Goal: Task Accomplishment & Management: Use online tool/utility

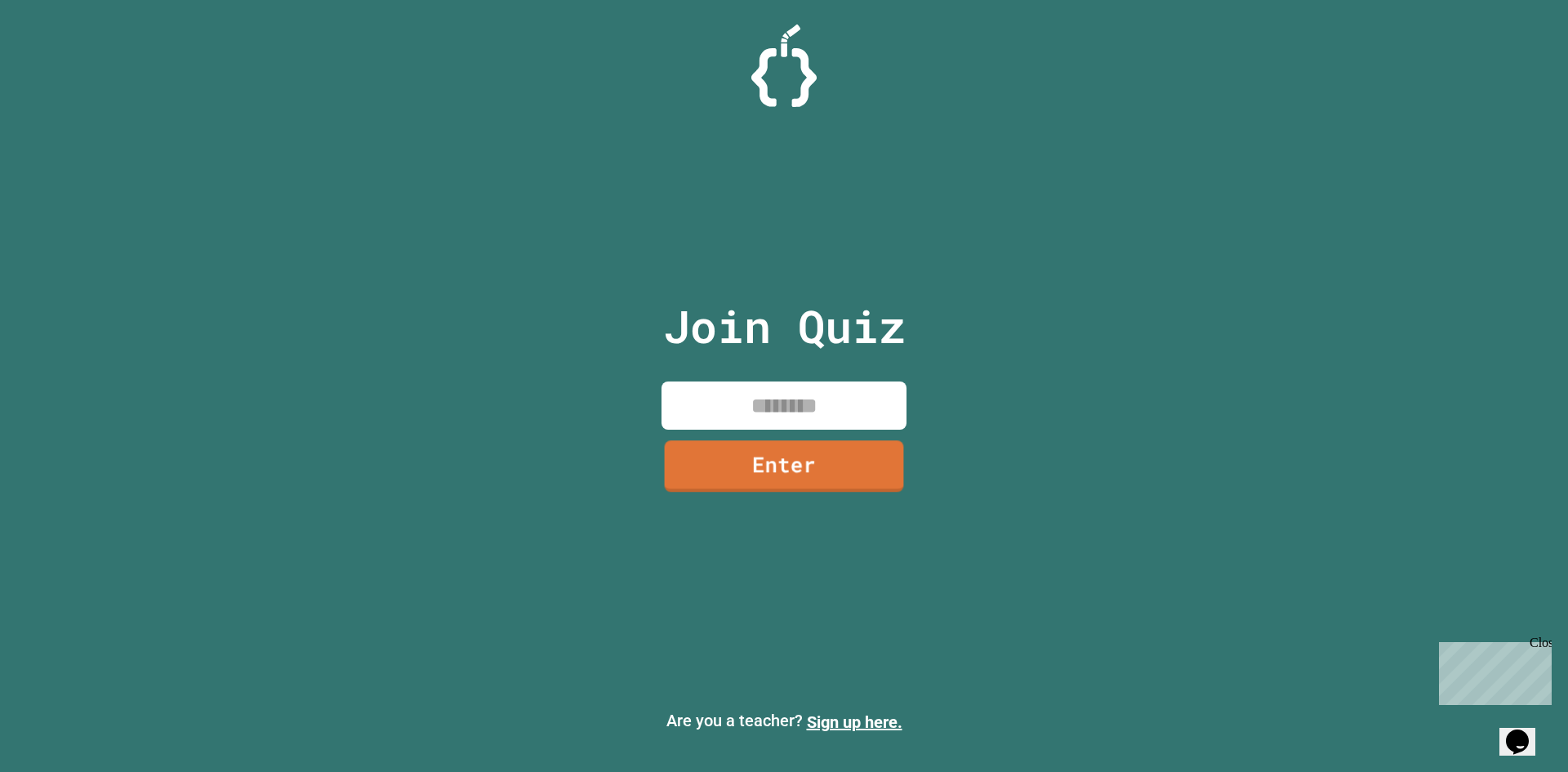
click at [704, 391] on input at bounding box center [784, 406] width 245 height 48
type input "********"
click at [729, 463] on link "Enter" at bounding box center [784, 466] width 245 height 52
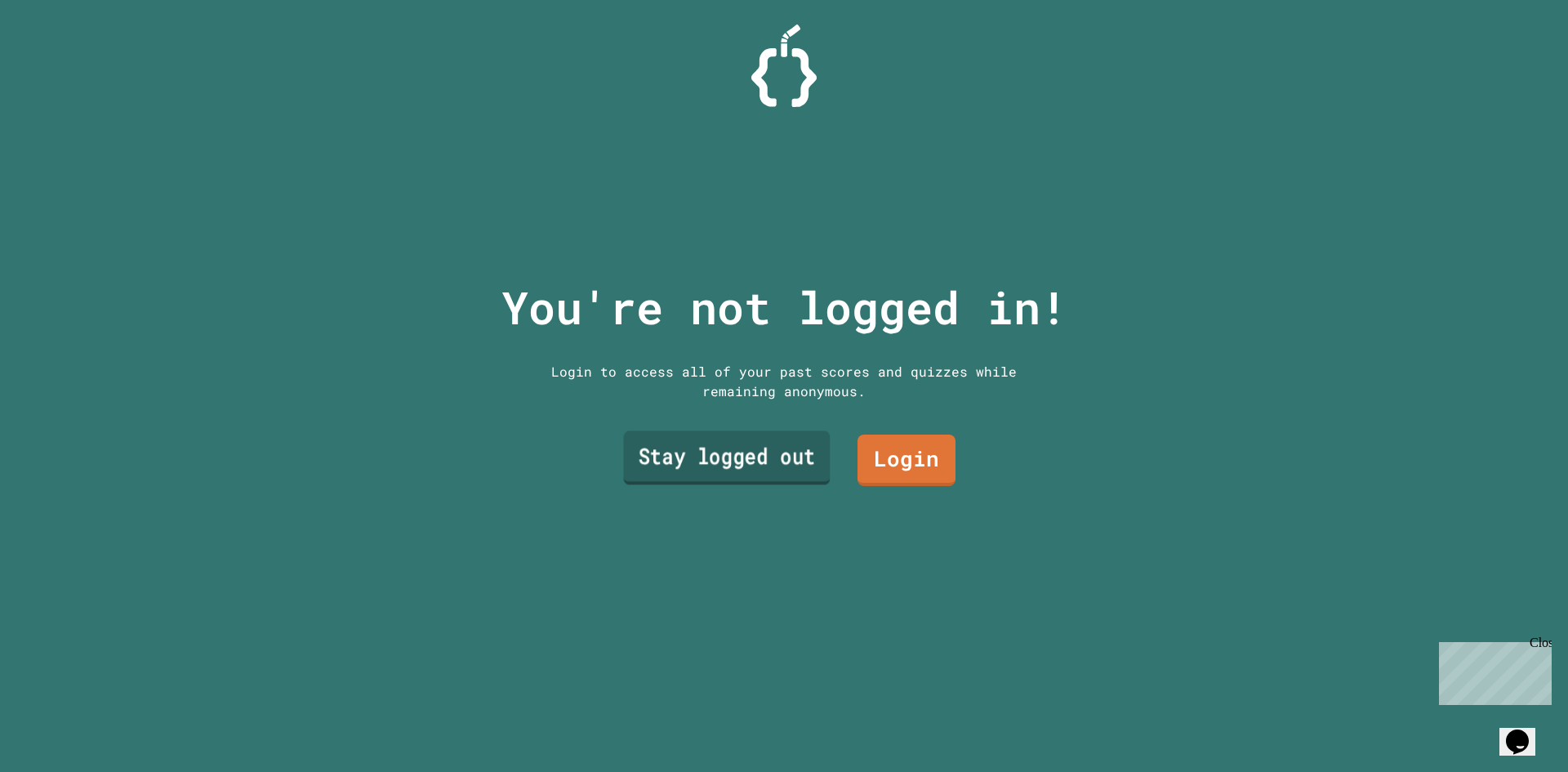
click at [799, 436] on link "Stay logged out" at bounding box center [726, 458] width 207 height 54
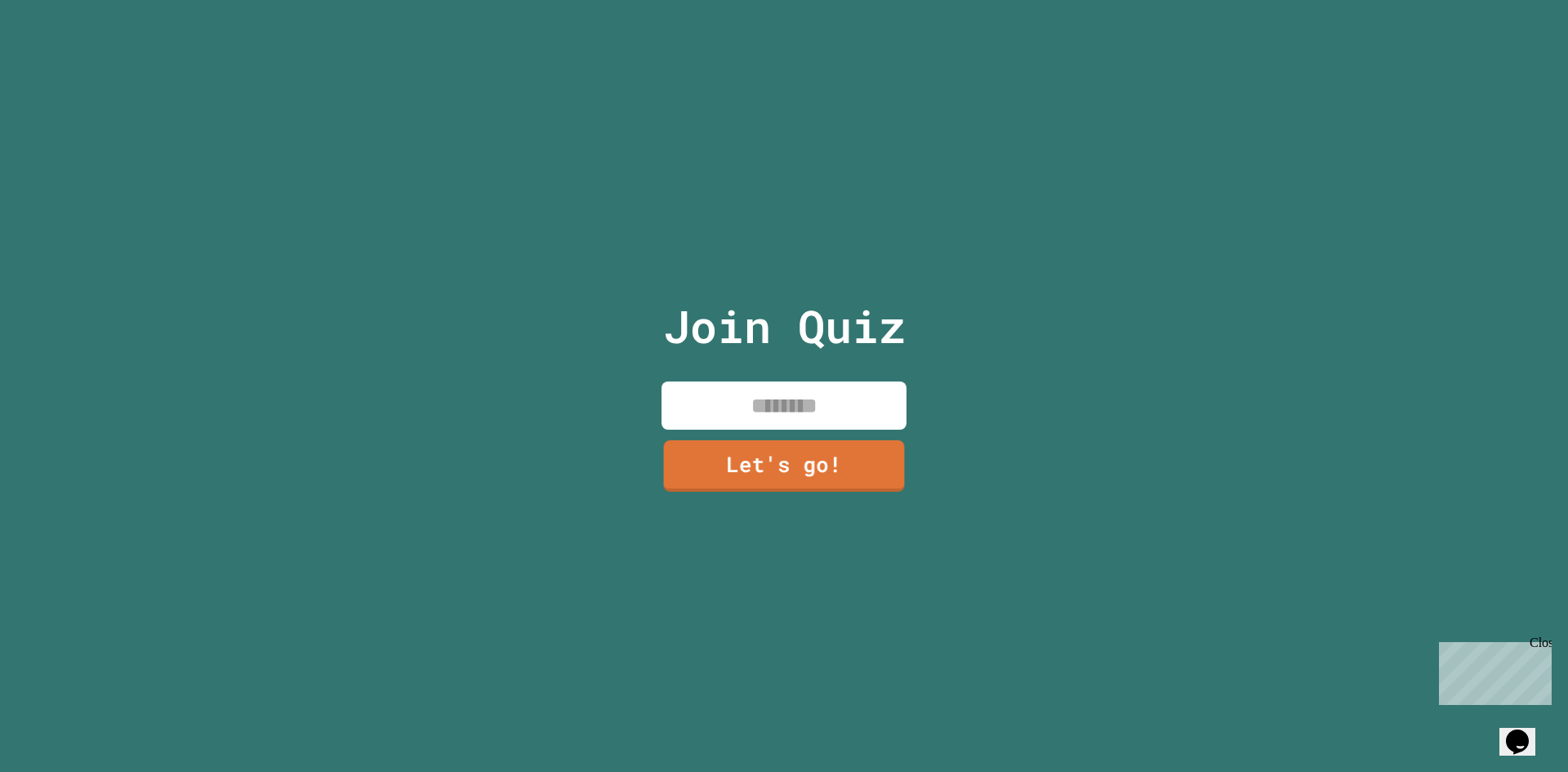
click at [817, 406] on input at bounding box center [784, 406] width 245 height 48
type input "******"
click at [814, 431] on div "Join Quiz ****** Let's go!" at bounding box center [784, 386] width 276 height 772
click at [817, 443] on link "Let's go!" at bounding box center [784, 466] width 245 height 52
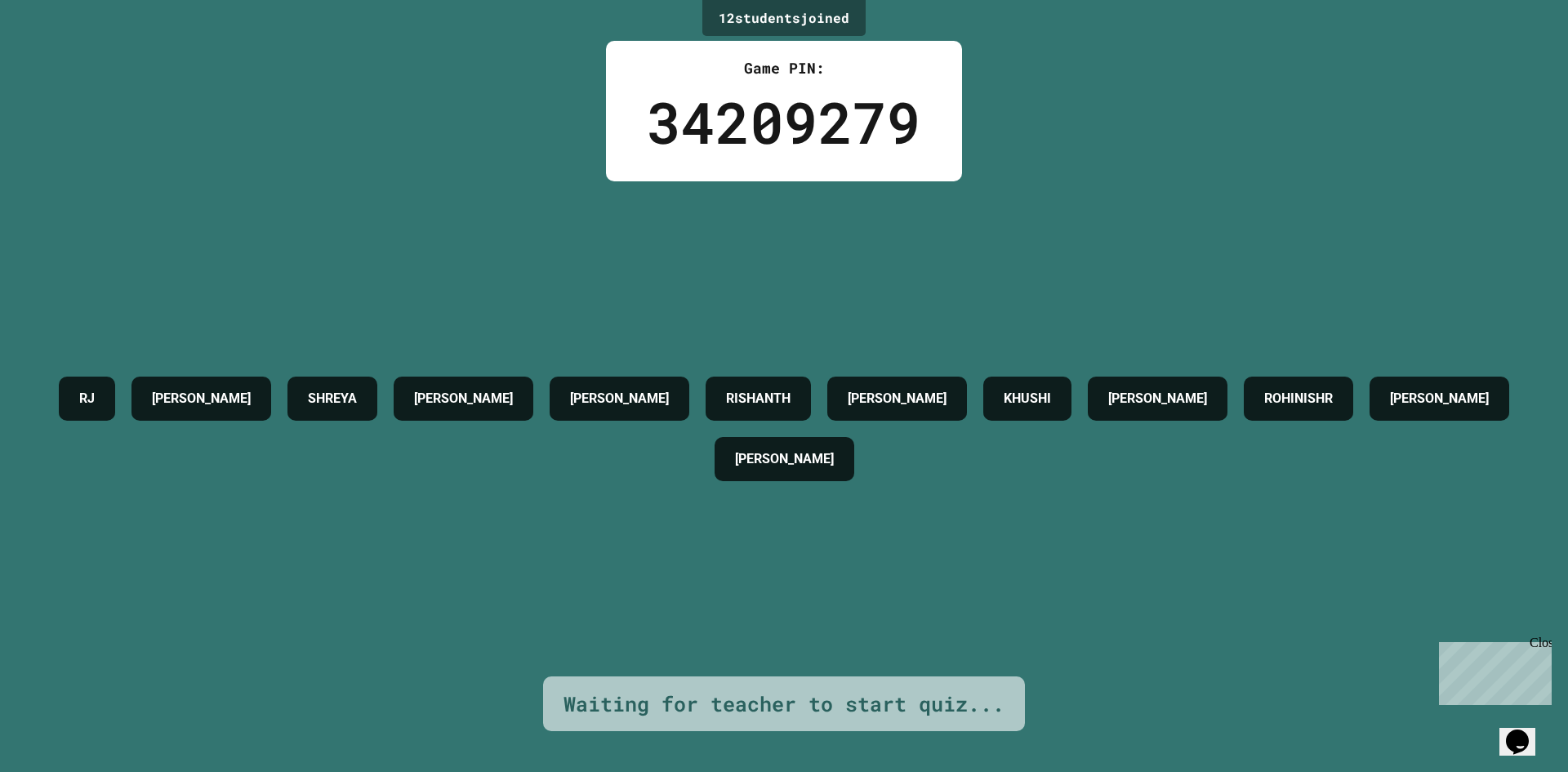
click at [743, 113] on div "34209279" at bounding box center [784, 122] width 275 height 86
click at [778, 136] on div "34209279" at bounding box center [784, 122] width 275 height 86
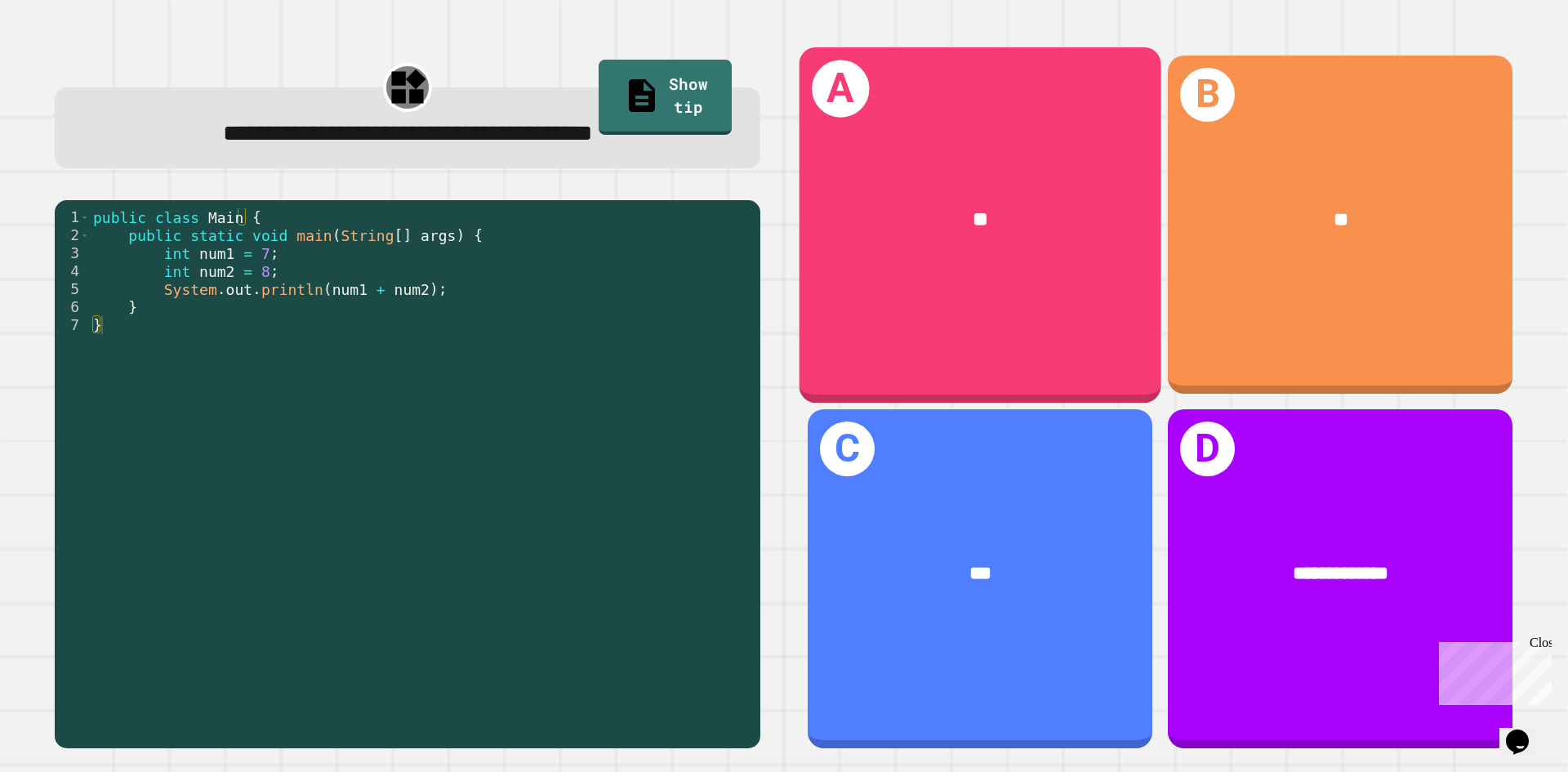
click at [1028, 308] on div "A **" at bounding box center [980, 224] width 362 height 356
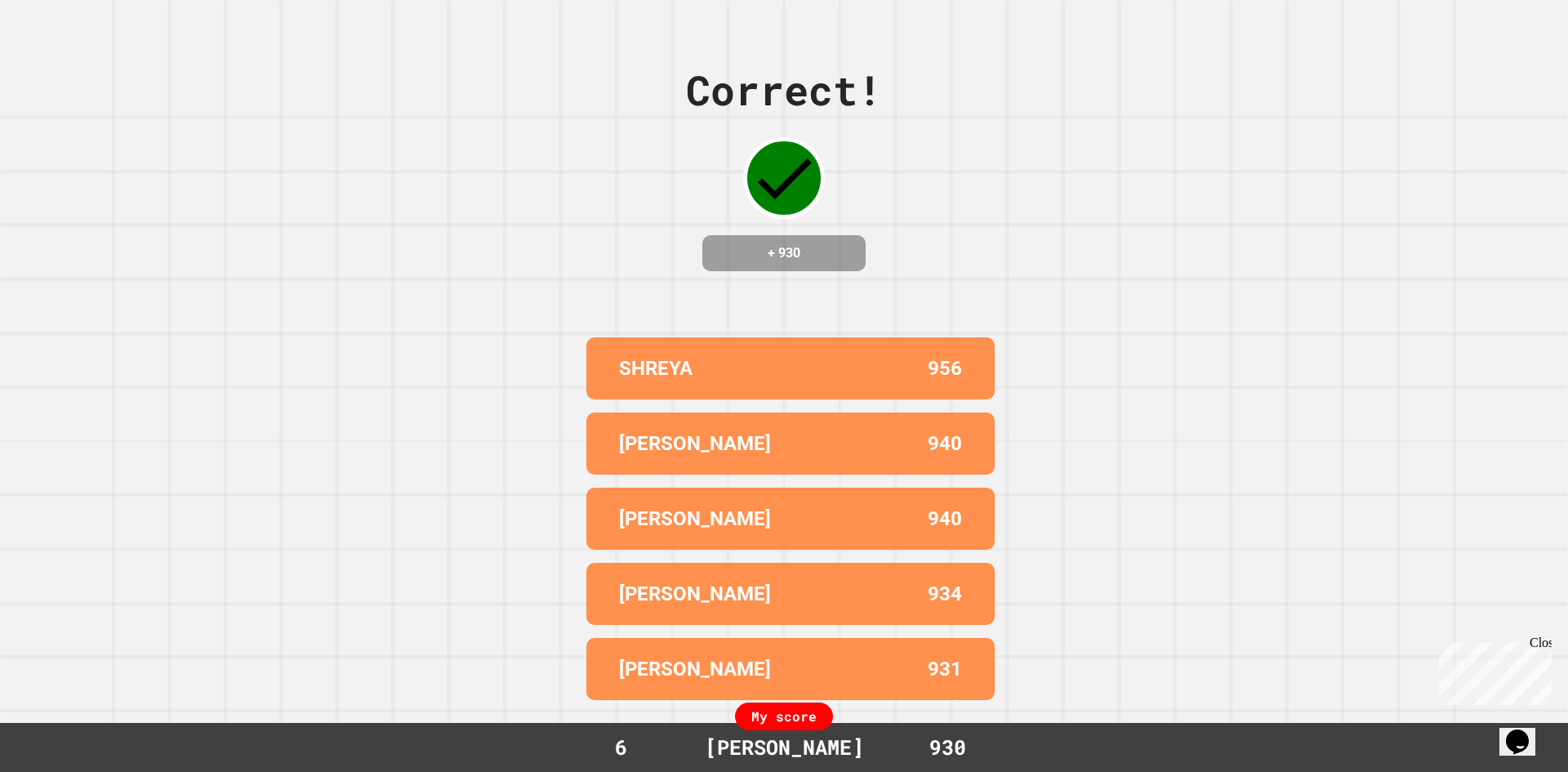
click at [1546, 643] on div "Close" at bounding box center [1540, 645] width 21 height 21
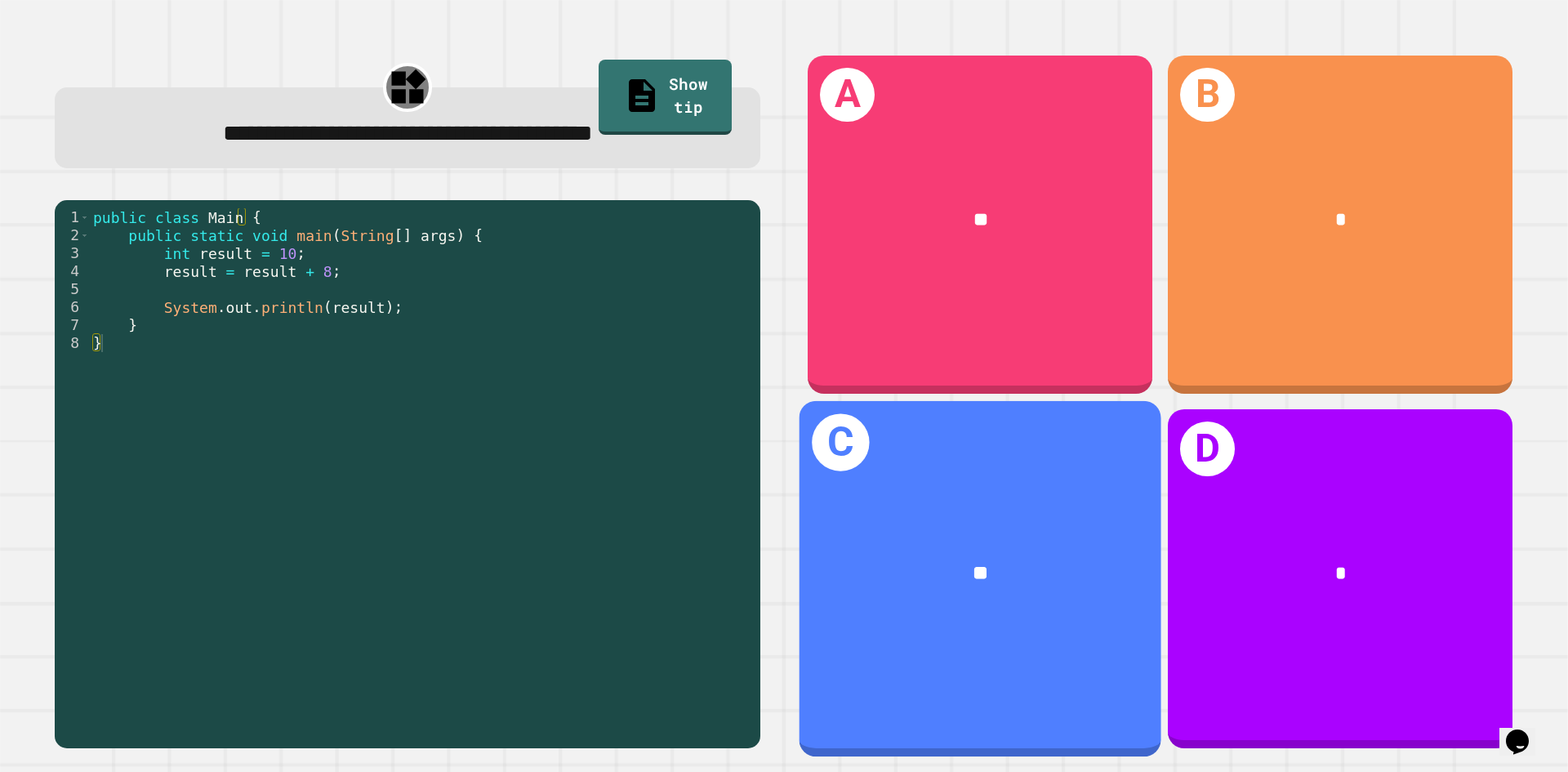
click at [979, 560] on div "**" at bounding box center [980, 575] width 281 height 30
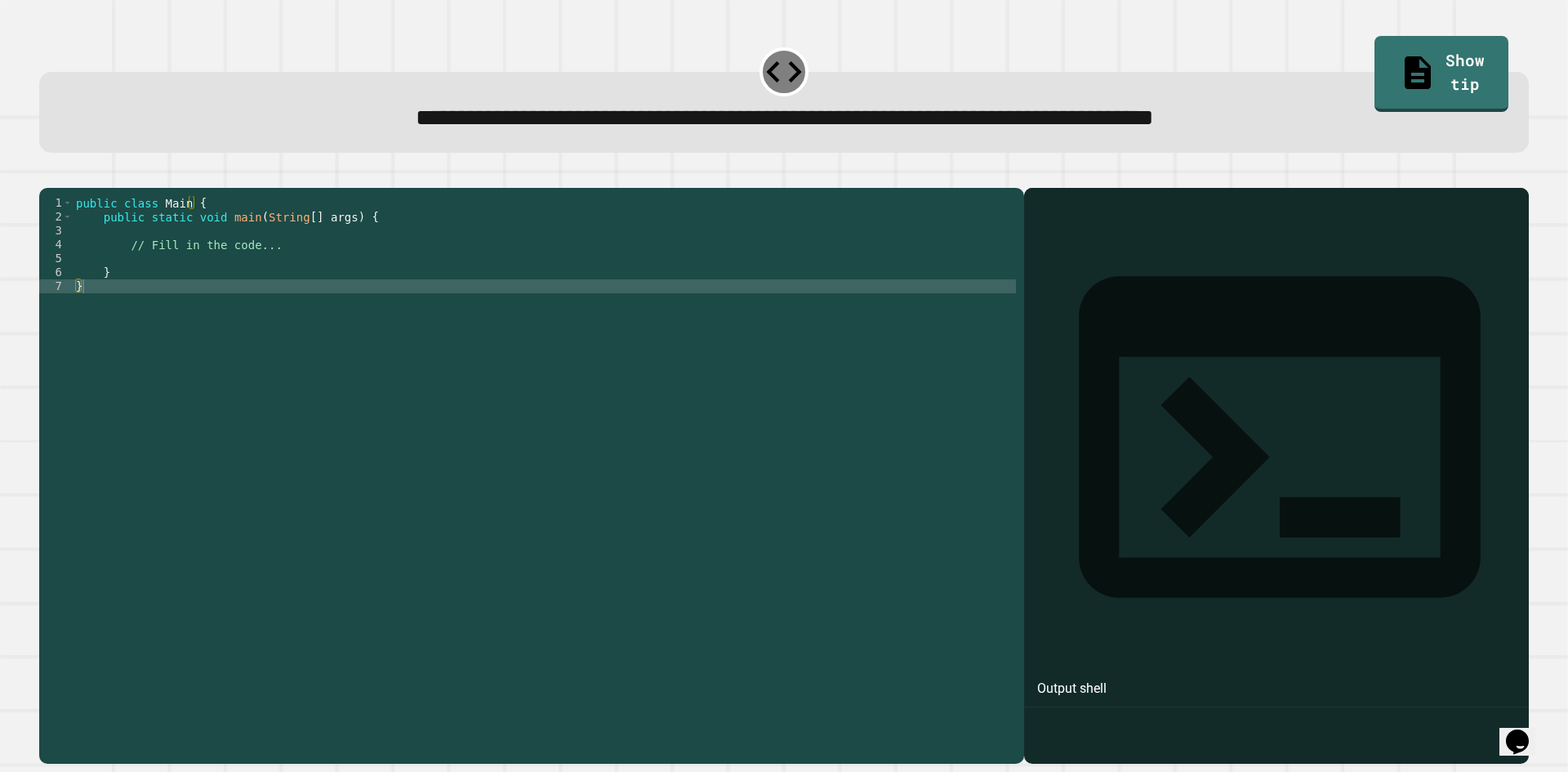
click at [290, 272] on div "public class Main { public static void main ( String [ ] args ) { // Fill in th…" at bounding box center [544, 460] width 943 height 528
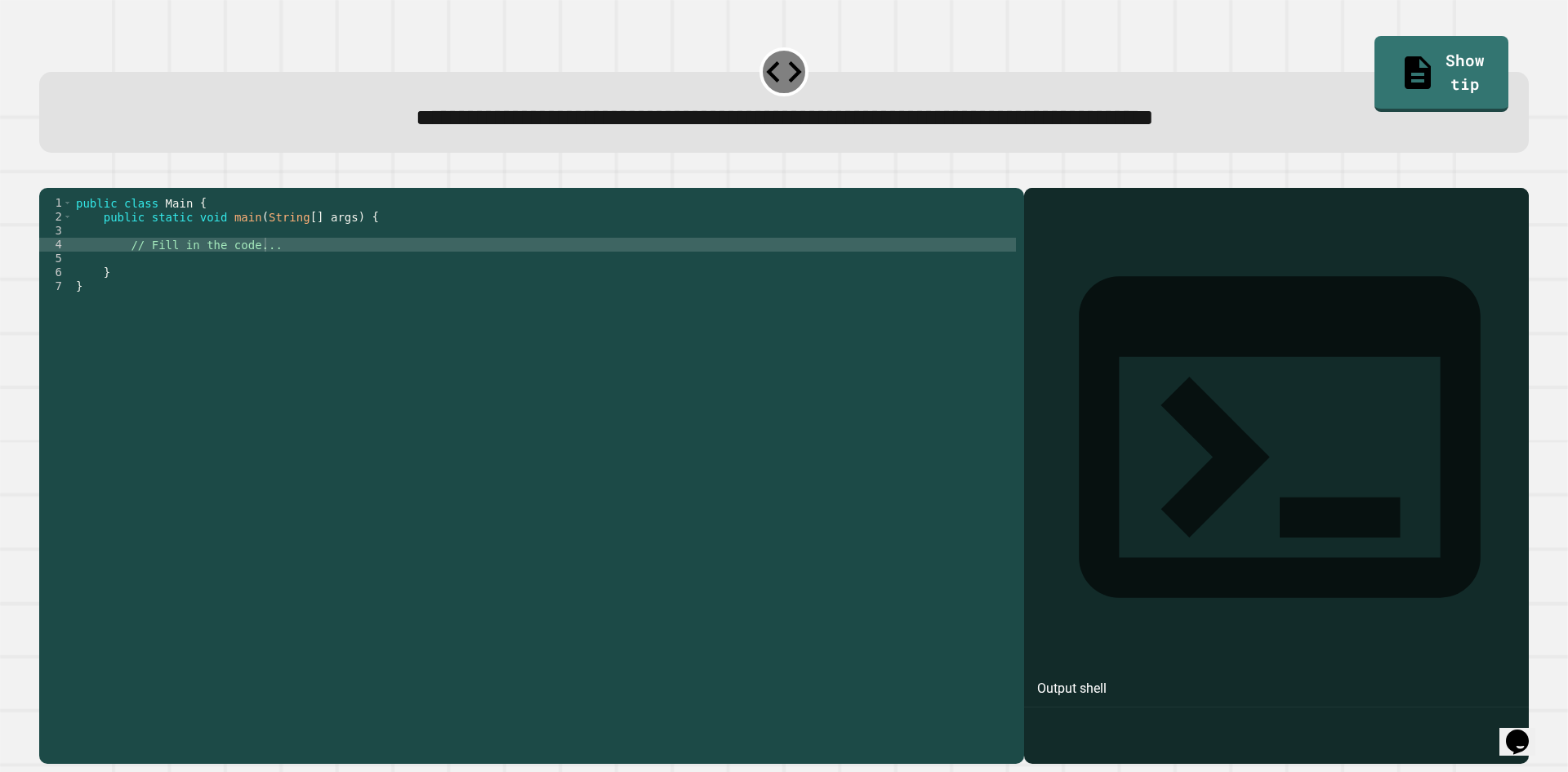
click at [47, 175] on button "button" at bounding box center [47, 175] width 0 height 0
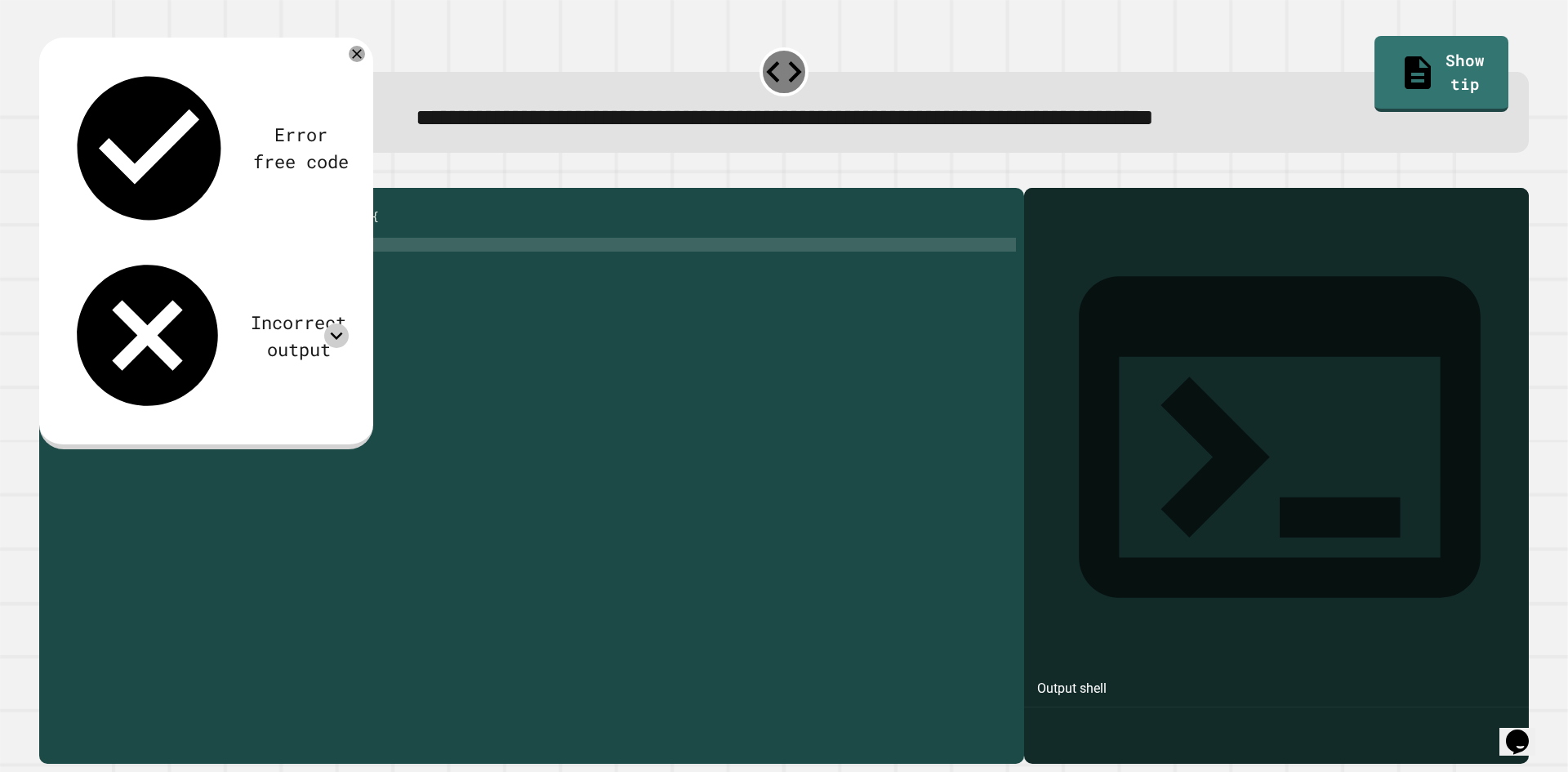
click at [340, 323] on icon at bounding box center [336, 335] width 24 height 24
click at [336, 323] on icon at bounding box center [336, 335] width 24 height 24
click at [1084, 243] on div "Output shell" at bounding box center [1277, 448] width 505 height 520
click at [329, 323] on icon at bounding box center [336, 335] width 24 height 24
click at [248, 309] on div "Incorrect output" at bounding box center [298, 336] width 101 height 54
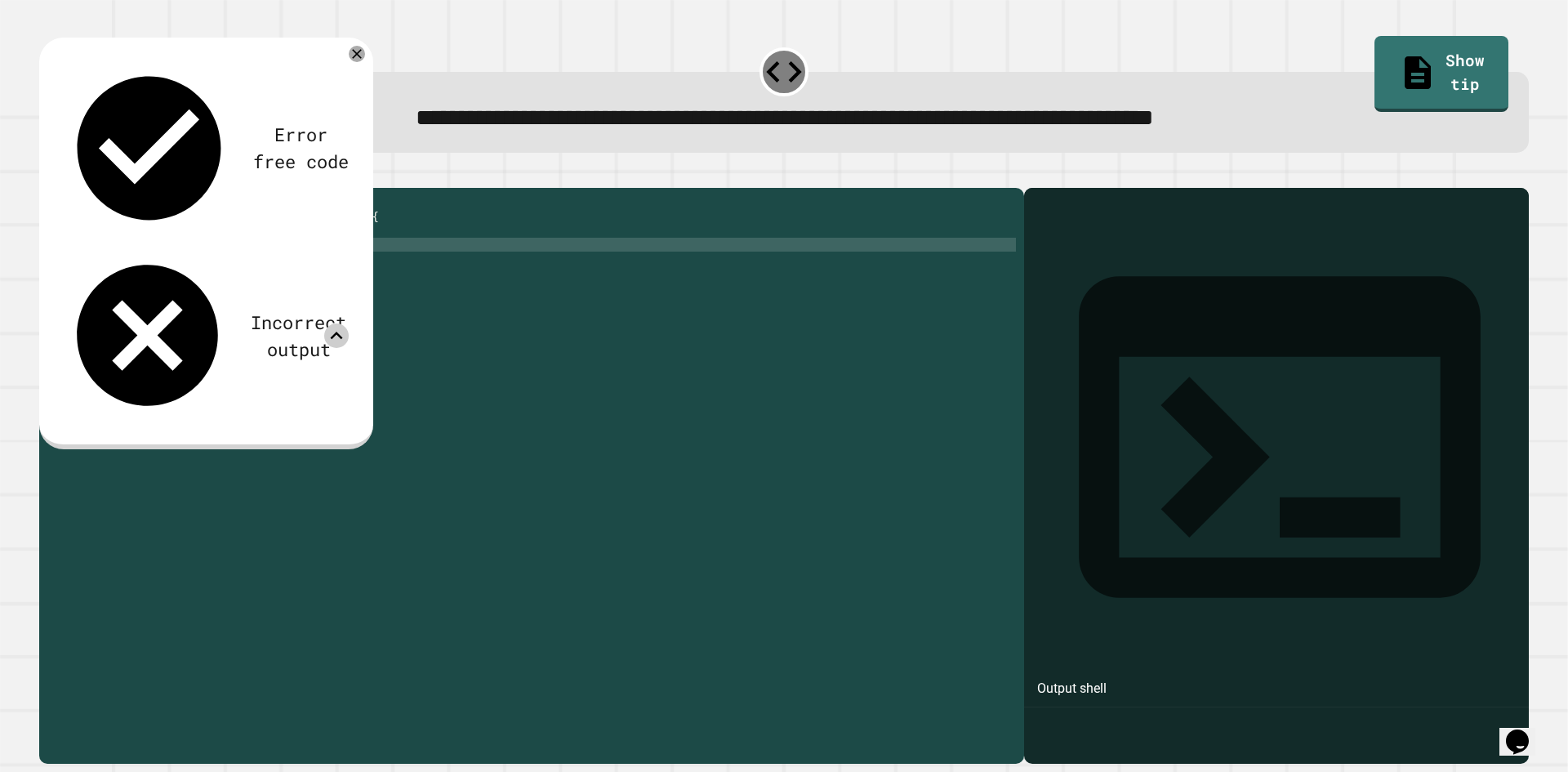
click at [357, 62] on icon at bounding box center [357, 54] width 17 height 17
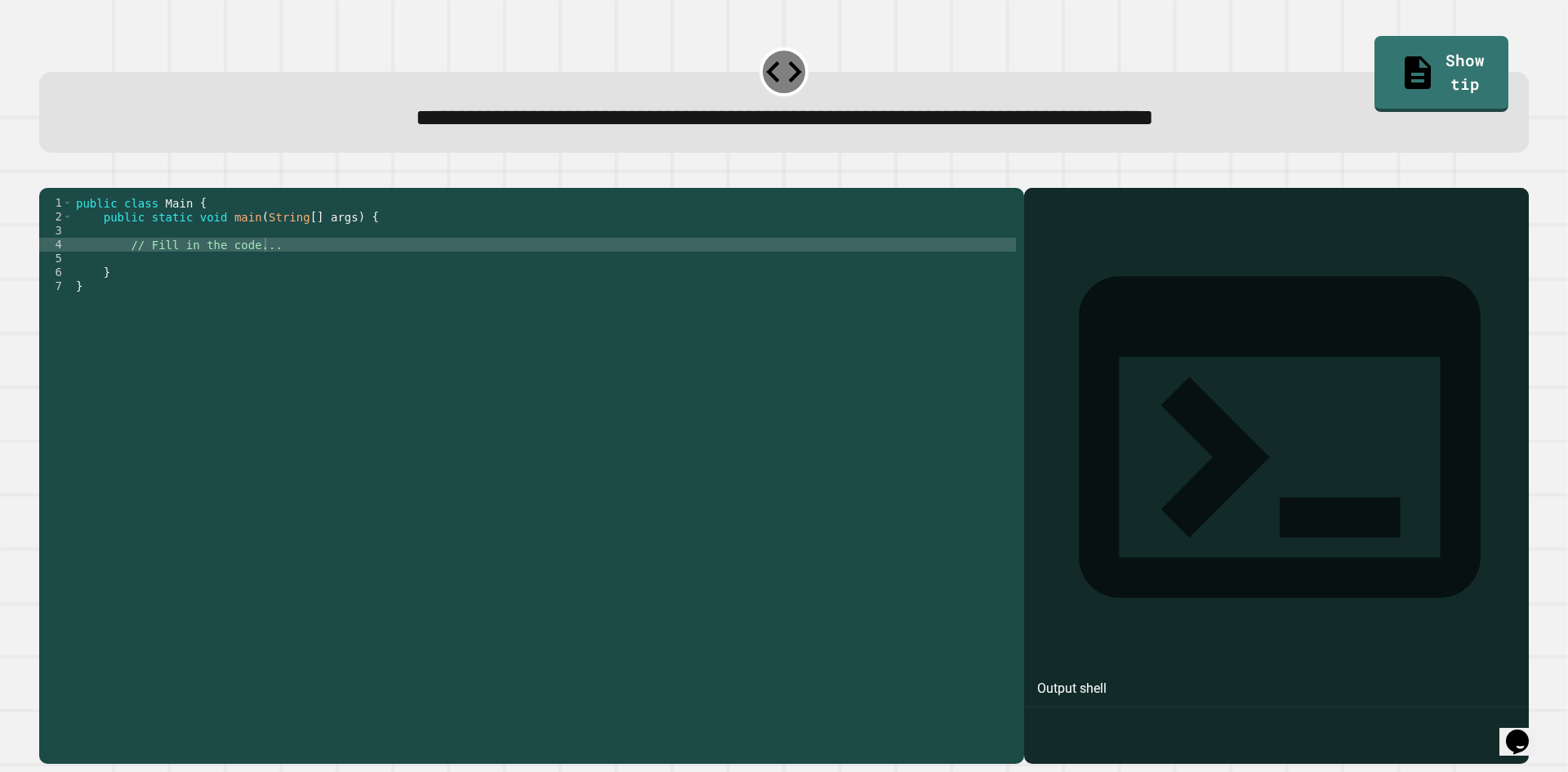
click at [80, 175] on icon "button" at bounding box center [80, 175] width 0 height 0
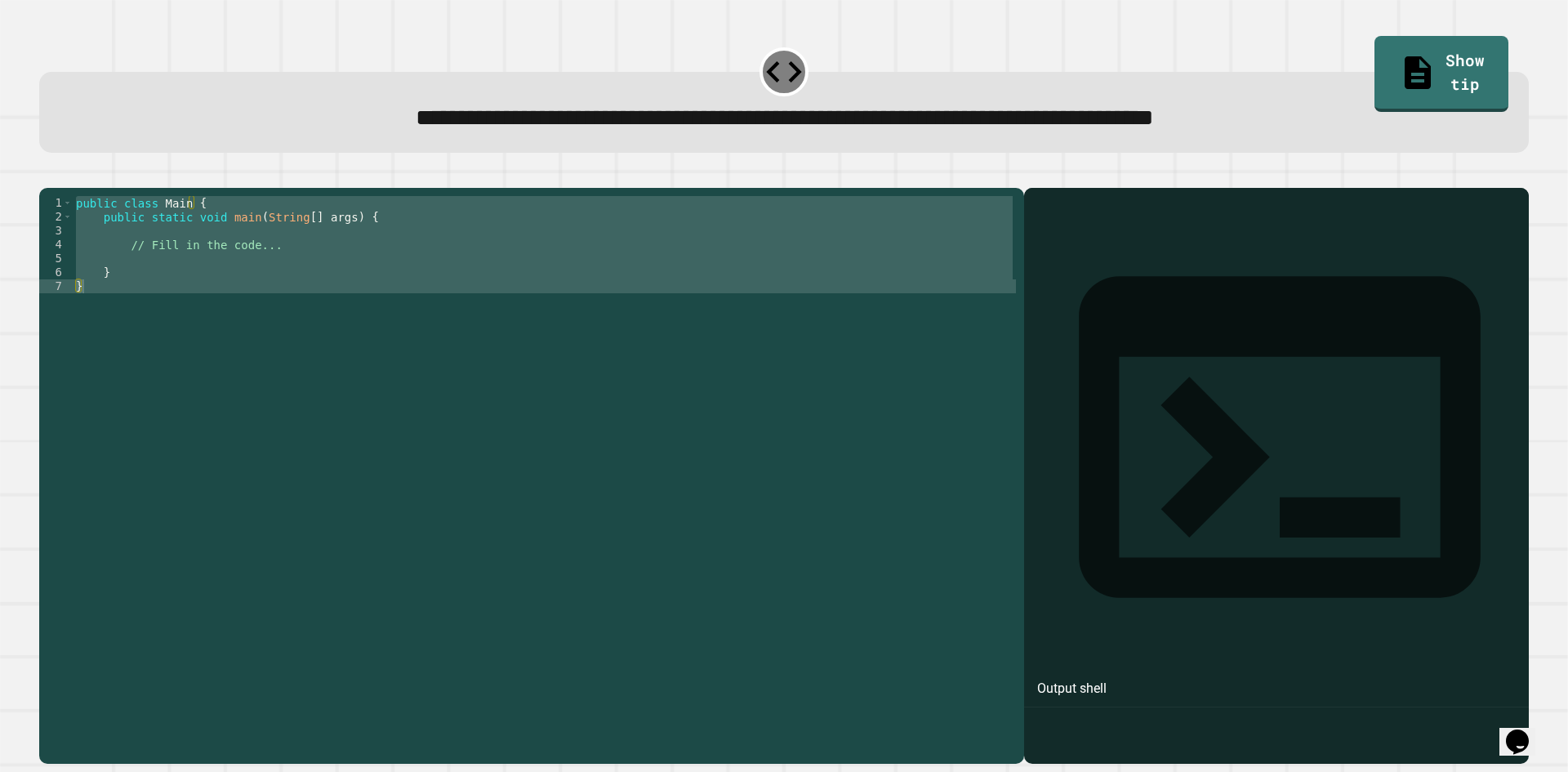
click at [47, 175] on icon "button" at bounding box center [47, 175] width 0 height 0
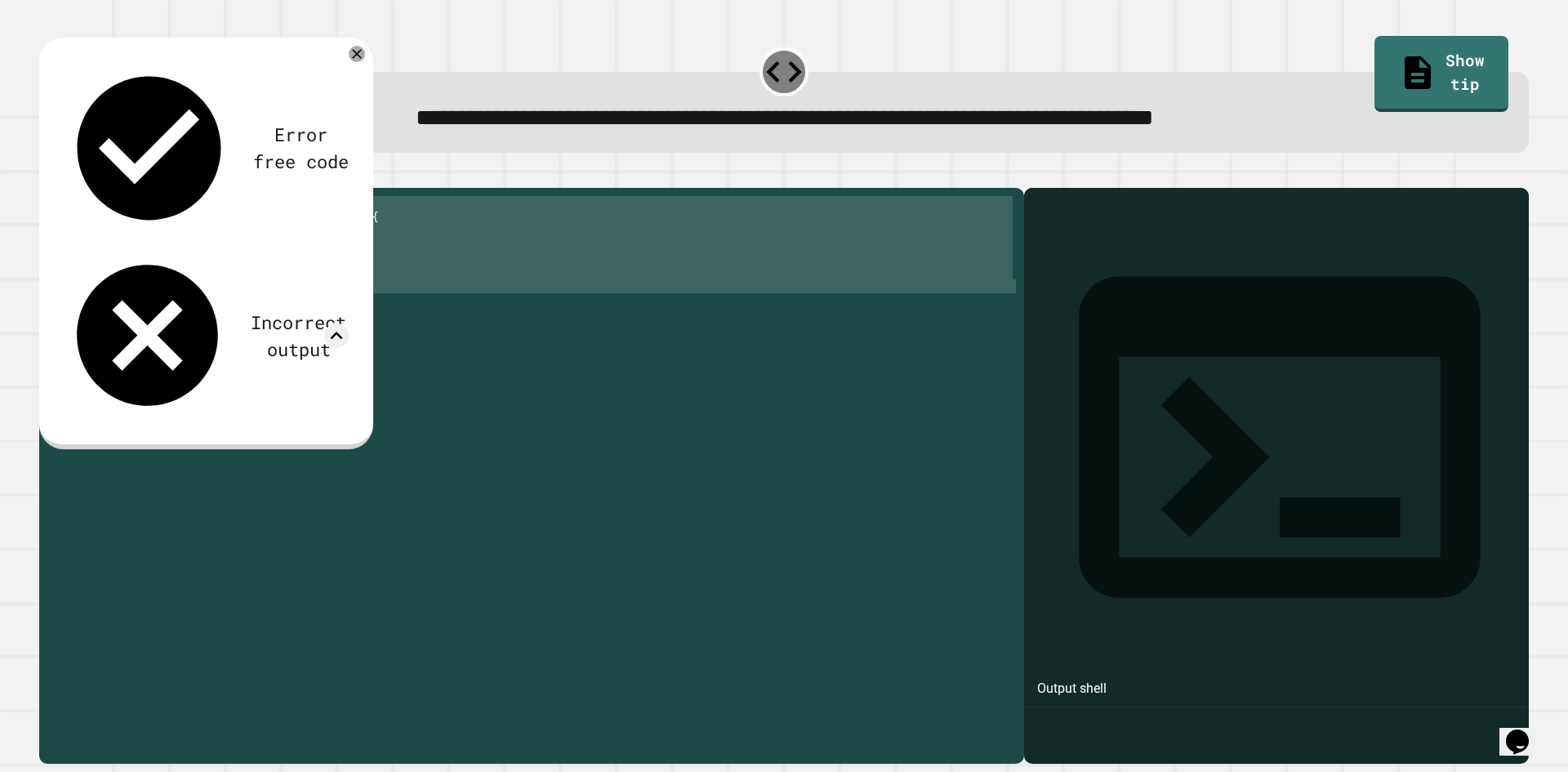
click at [227, 234] on div "public class Main { public static void main ( String [ ] args ) { // Fill in th…" at bounding box center [544, 446] width 943 height 500
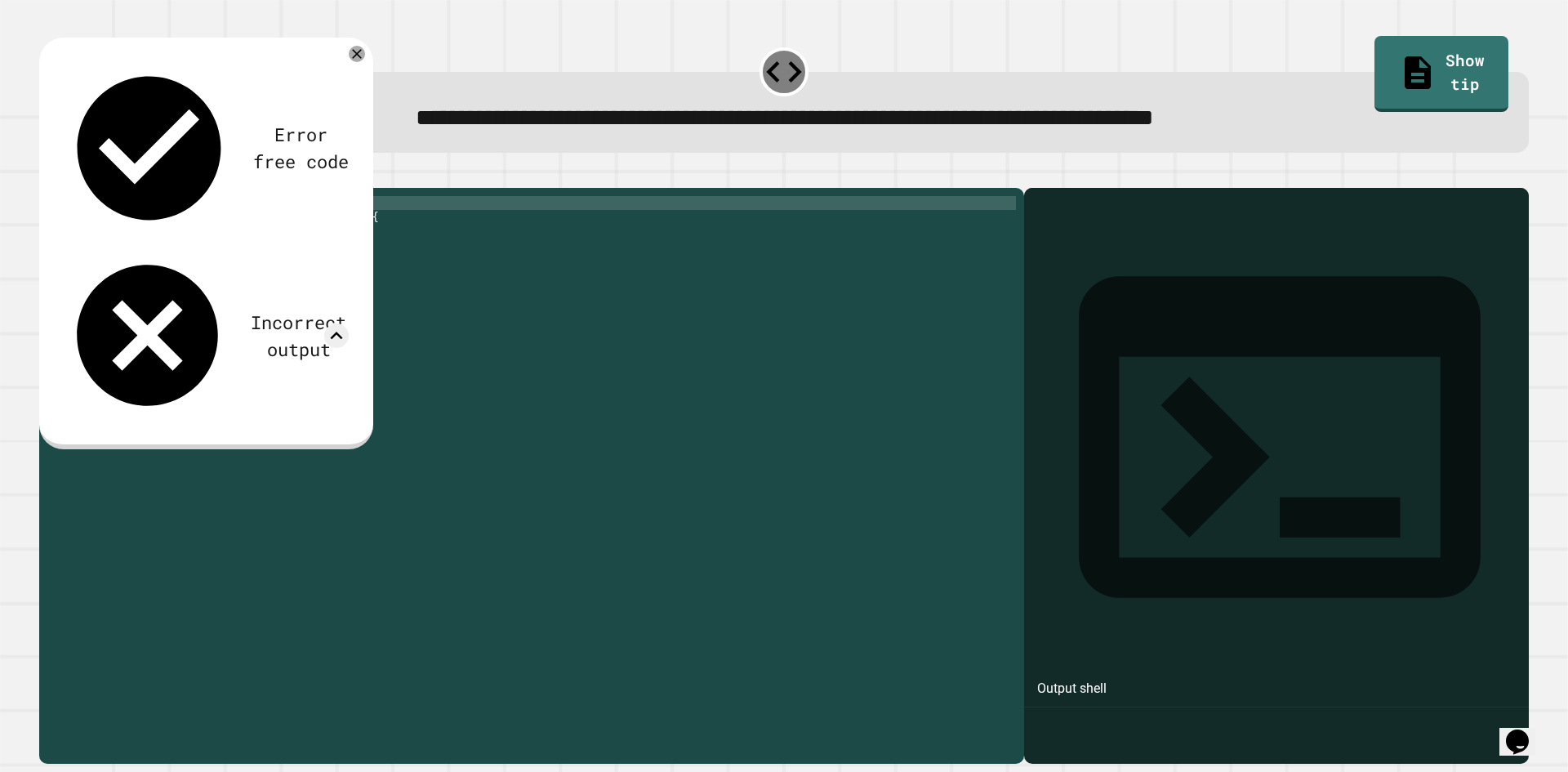
click at [189, 278] on div "public class Main { public static void main ( String [ ] args ) { // Fill in th…" at bounding box center [544, 460] width 943 height 528
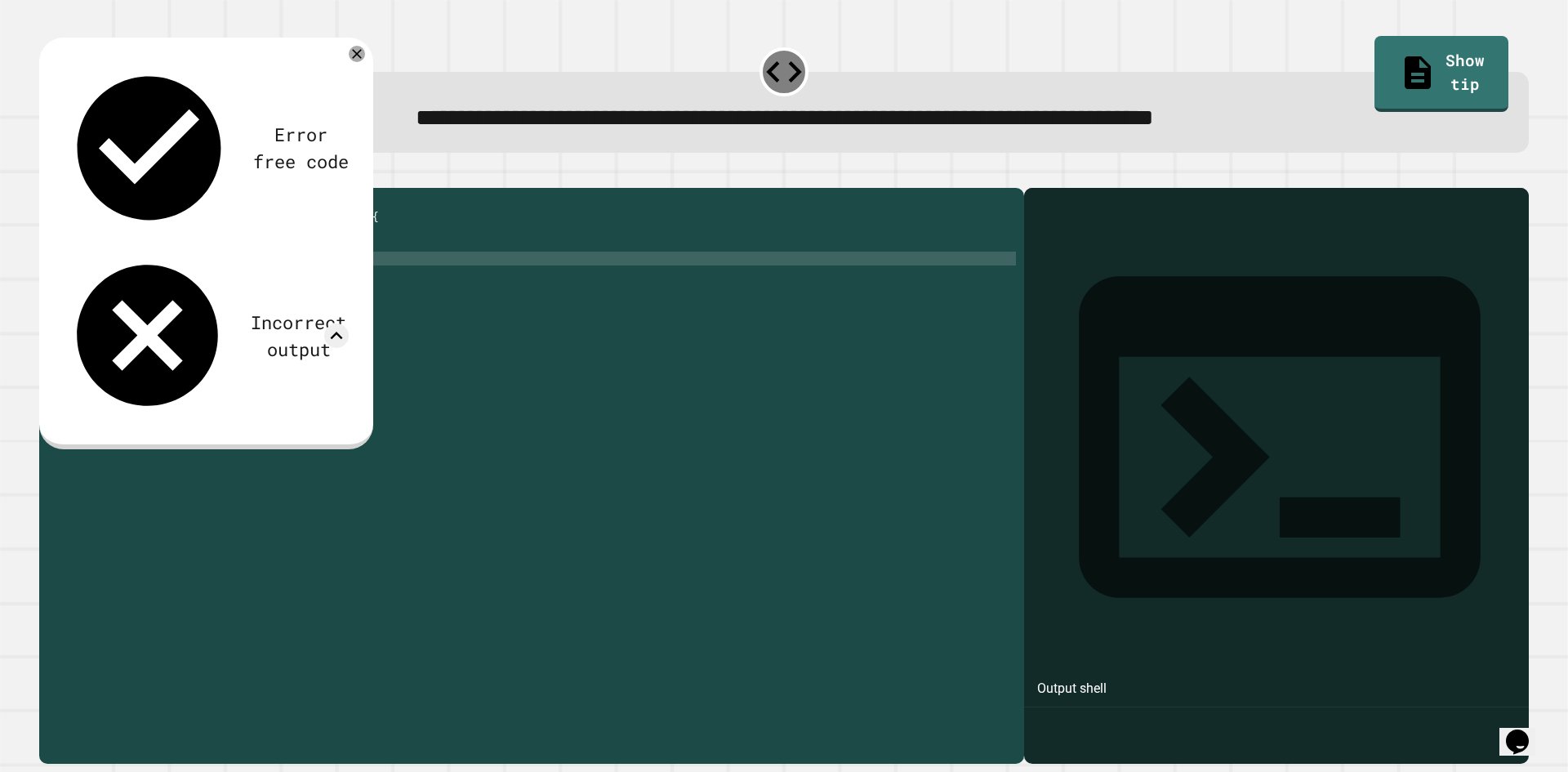
click at [167, 271] on div "public class Main { public static void main ( String [ ] args ) { // Fill in th…" at bounding box center [544, 460] width 943 height 528
click at [156, 266] on div "public class Main { public static void main ( String [ ] args ) { // Fill in th…" at bounding box center [544, 460] width 943 height 528
click at [364, 68] on div "Error free code Incorrect output" at bounding box center [206, 242] width 334 height 411
click at [360, 67] on div "Error free code Incorrect output" at bounding box center [206, 242] width 334 height 411
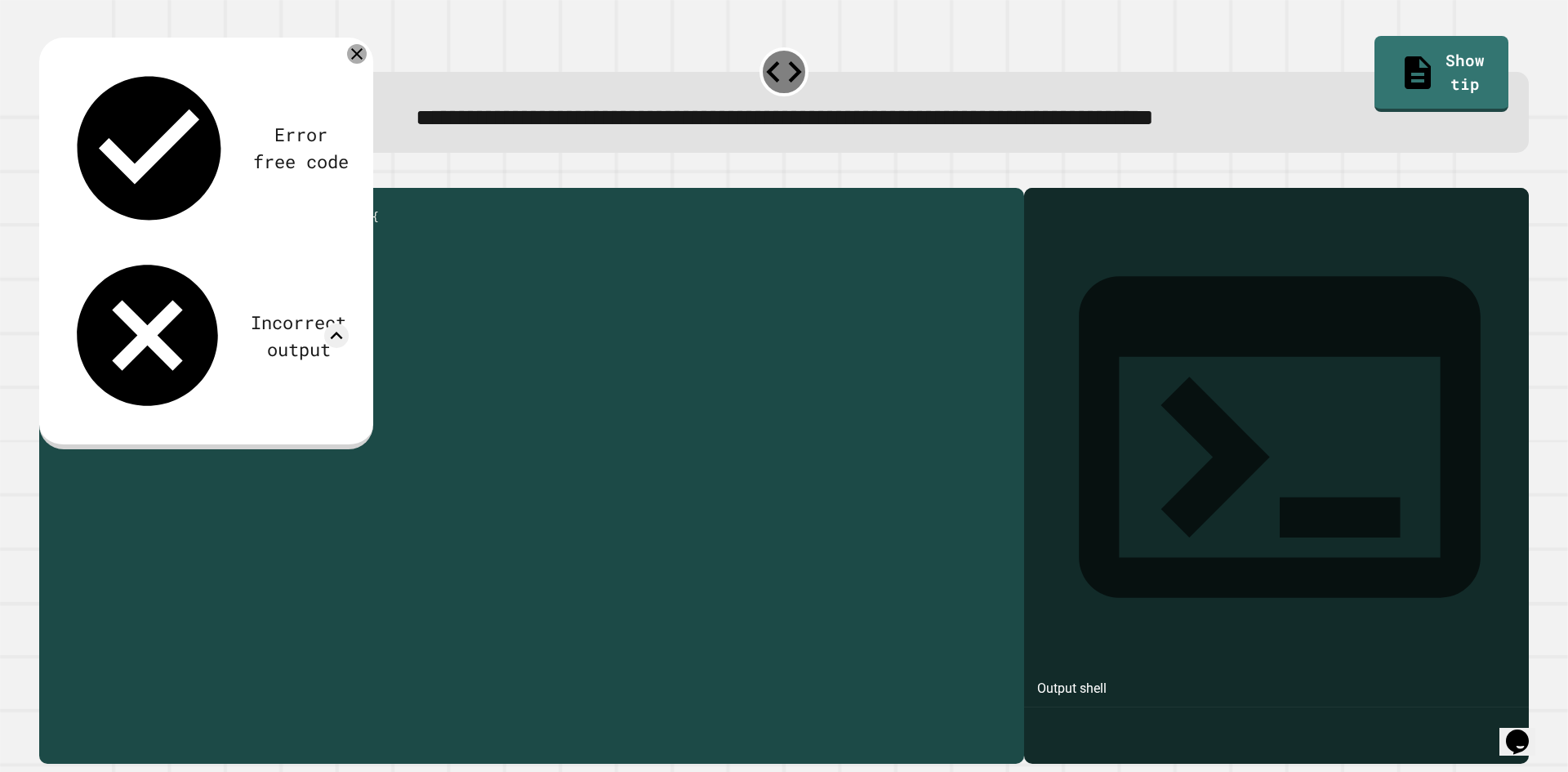
click at [354, 63] on icon at bounding box center [357, 54] width 20 height 20
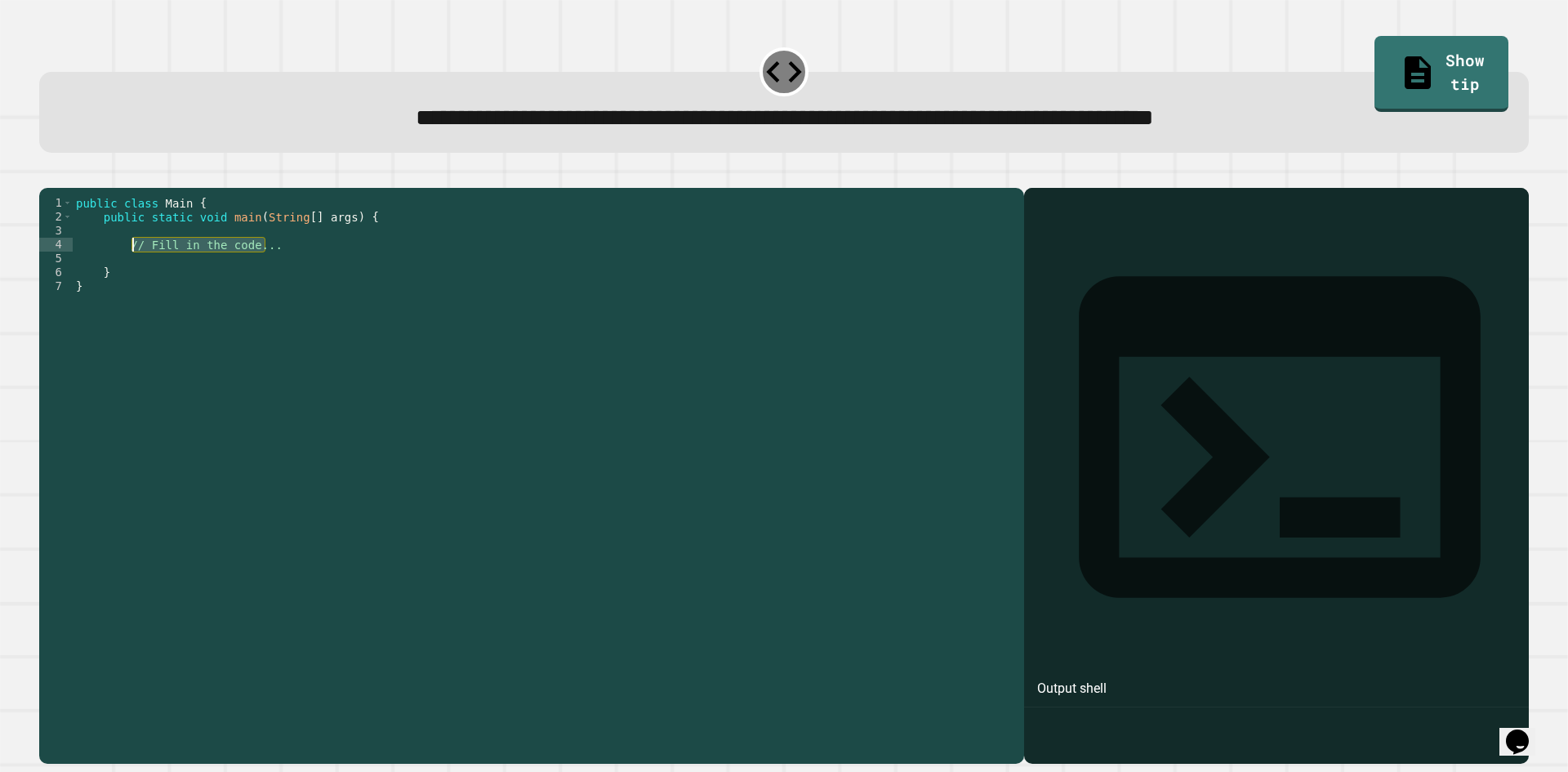
drag, startPoint x: 286, startPoint y: 273, endPoint x: 126, endPoint y: 270, distance: 160.0
click at [126, 270] on div "public class Main { public static void main ( String [ ] args ) { // Fill in th…" at bounding box center [544, 460] width 943 height 528
type textarea "*"
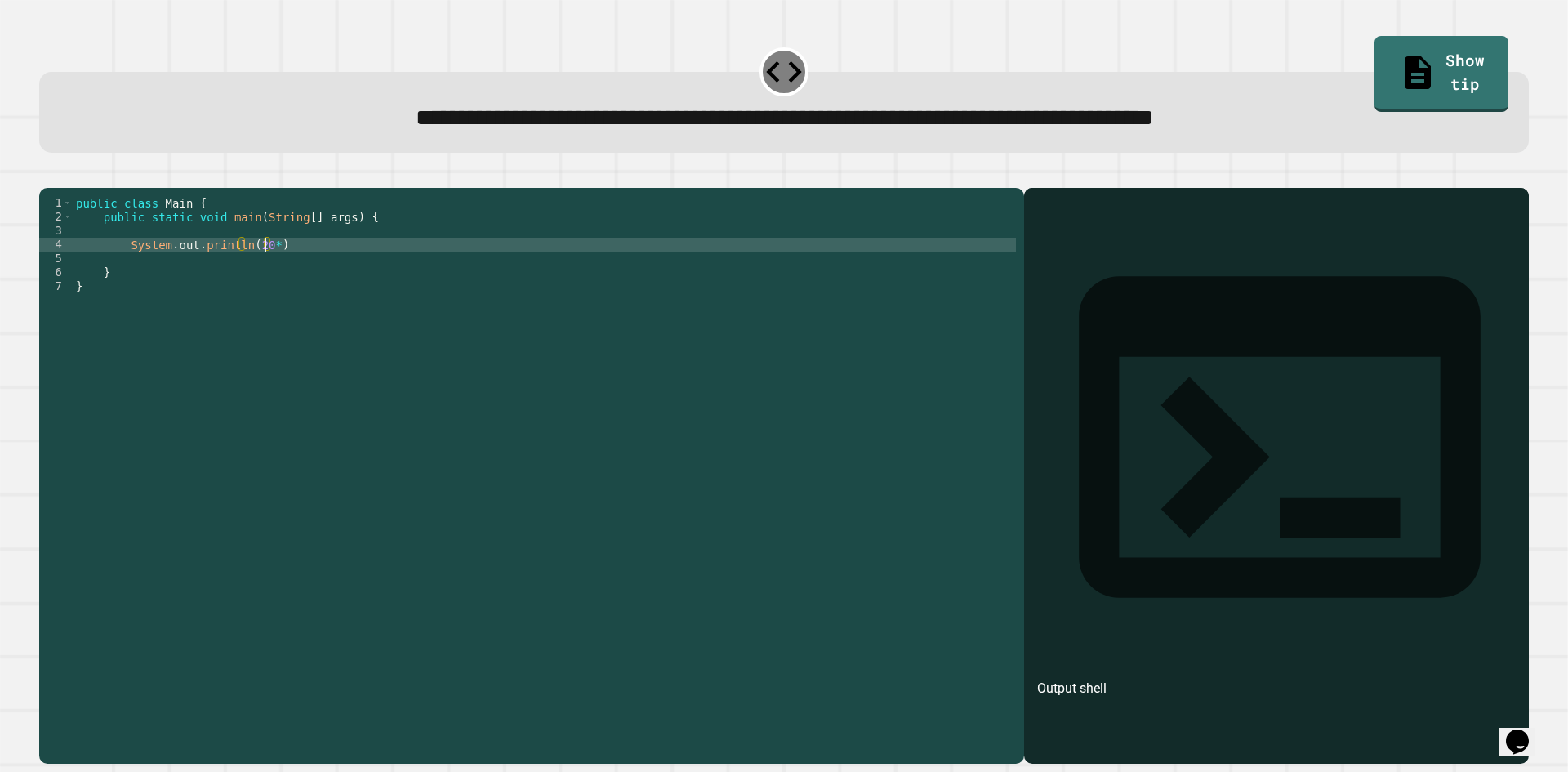
scroll to position [0, 13]
click at [344, 271] on div "public class Main { public static void main ( String [ ] args ) { System . out …" at bounding box center [544, 460] width 943 height 528
type textarea "**********"
click at [47, 175] on icon "button" at bounding box center [47, 175] width 0 height 0
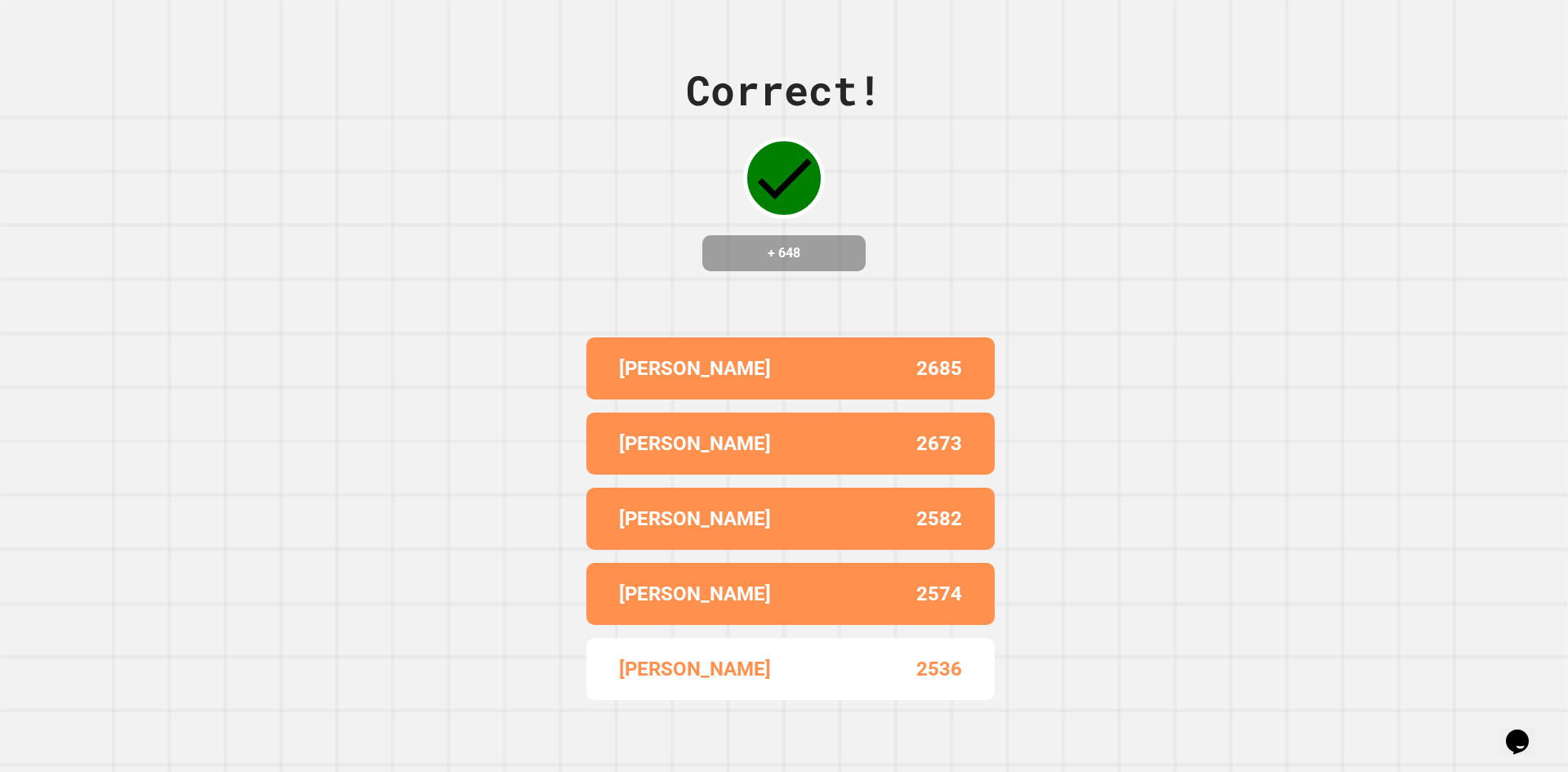
click at [683, 354] on div "[PERSON_NAME]" at bounding box center [705, 368] width 172 height 29
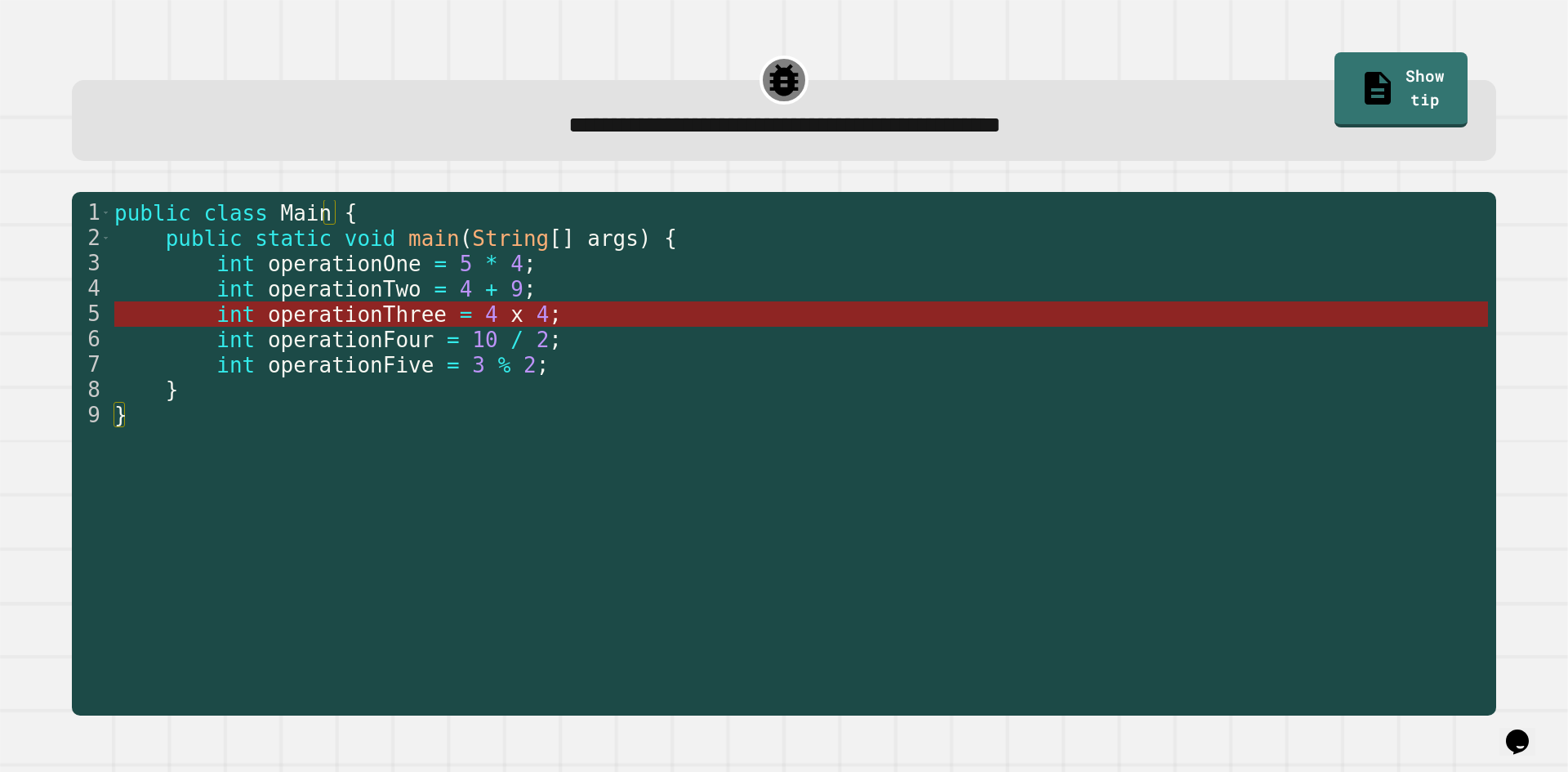
click at [344, 314] on span "operationThree" at bounding box center [356, 314] width 179 height 24
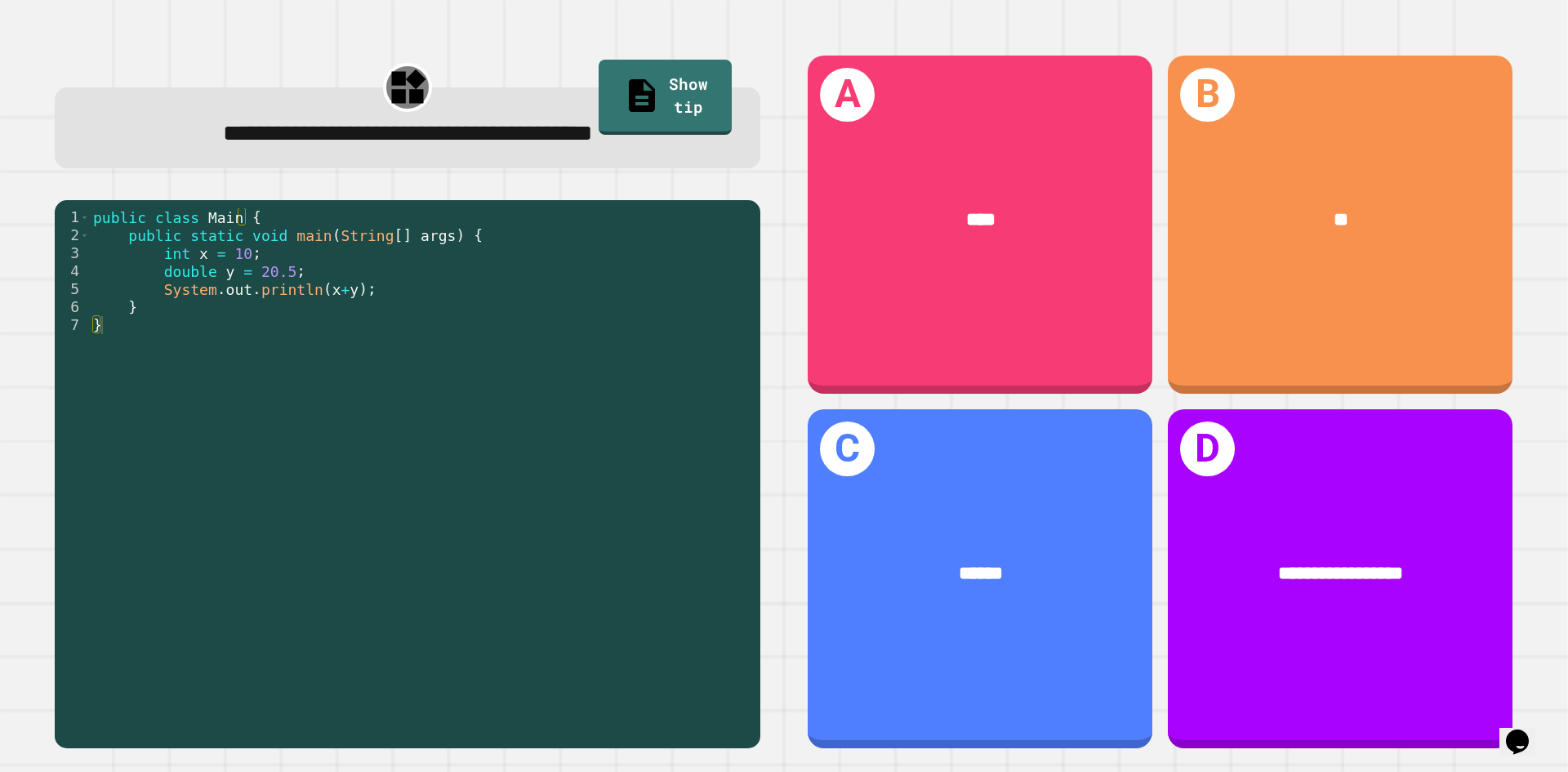
click at [263, 325] on div "public class Main { public static void main ( String [ ] args ) { int x = 10 ; …" at bounding box center [421, 469] width 663 height 521
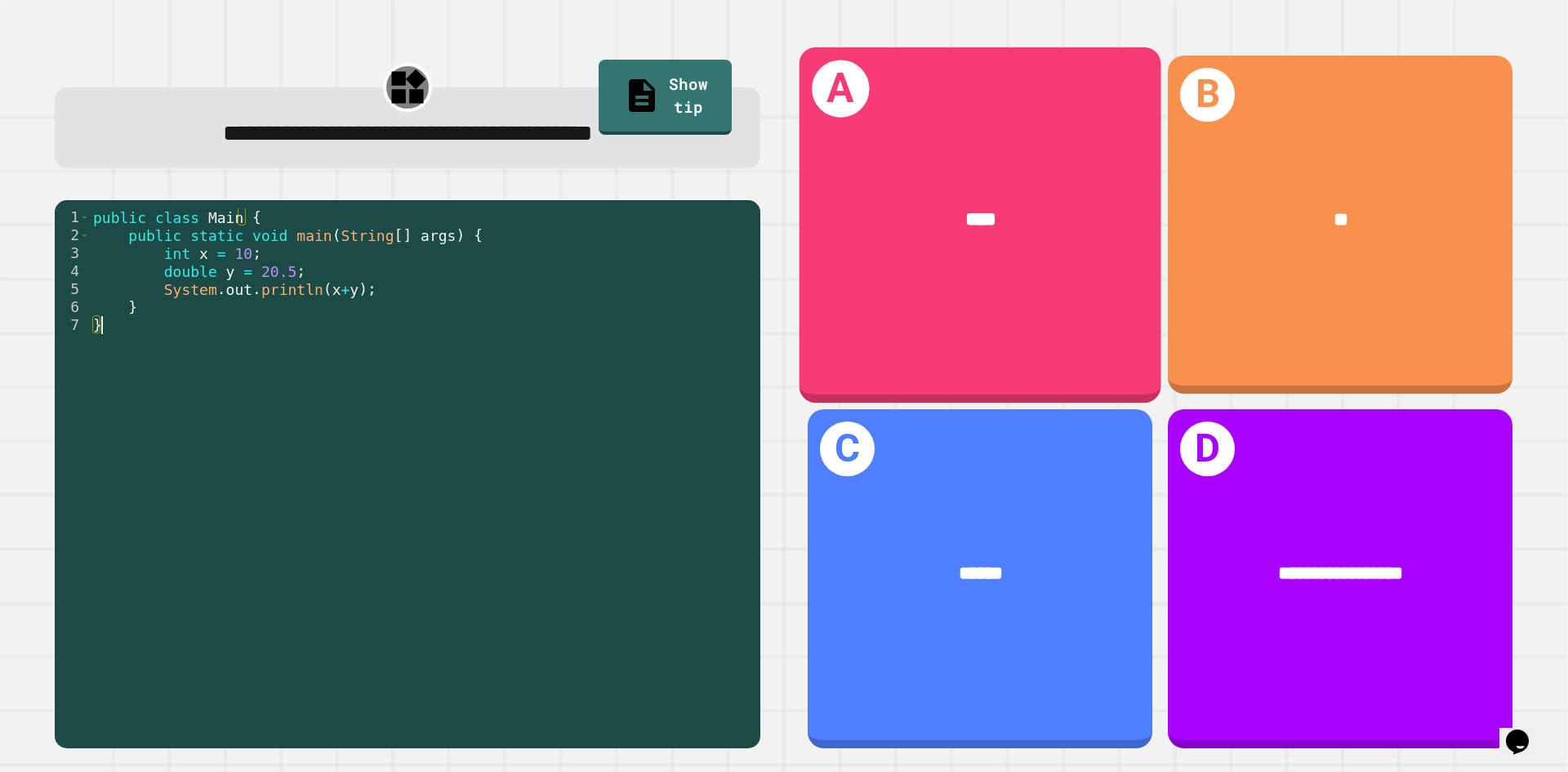
click at [1036, 267] on div "****" at bounding box center [980, 219] width 362 height 109
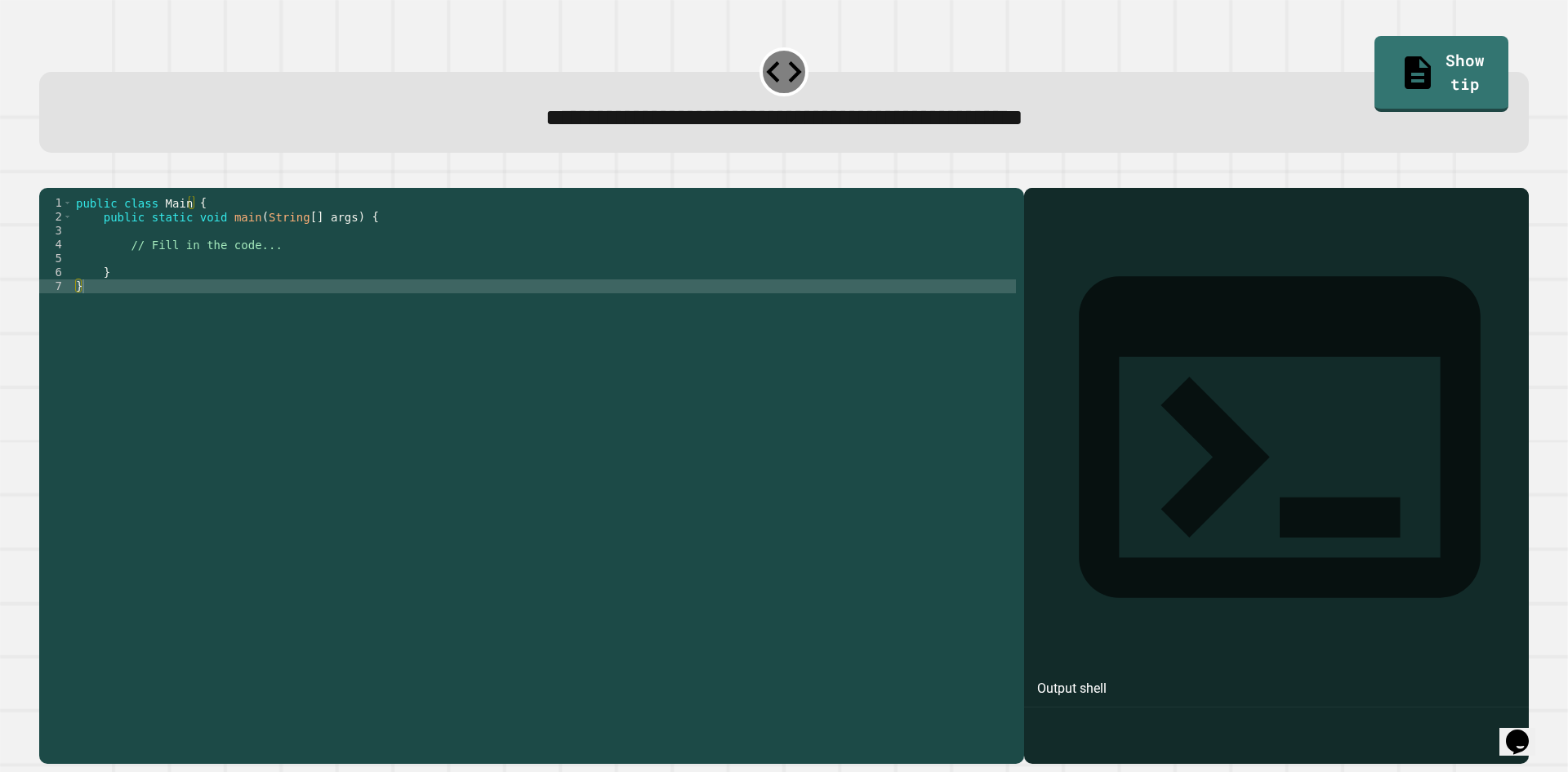
click at [304, 273] on div "public class Main { public static void main ( String [ ] args ) { // Fill in th…" at bounding box center [544, 460] width 943 height 528
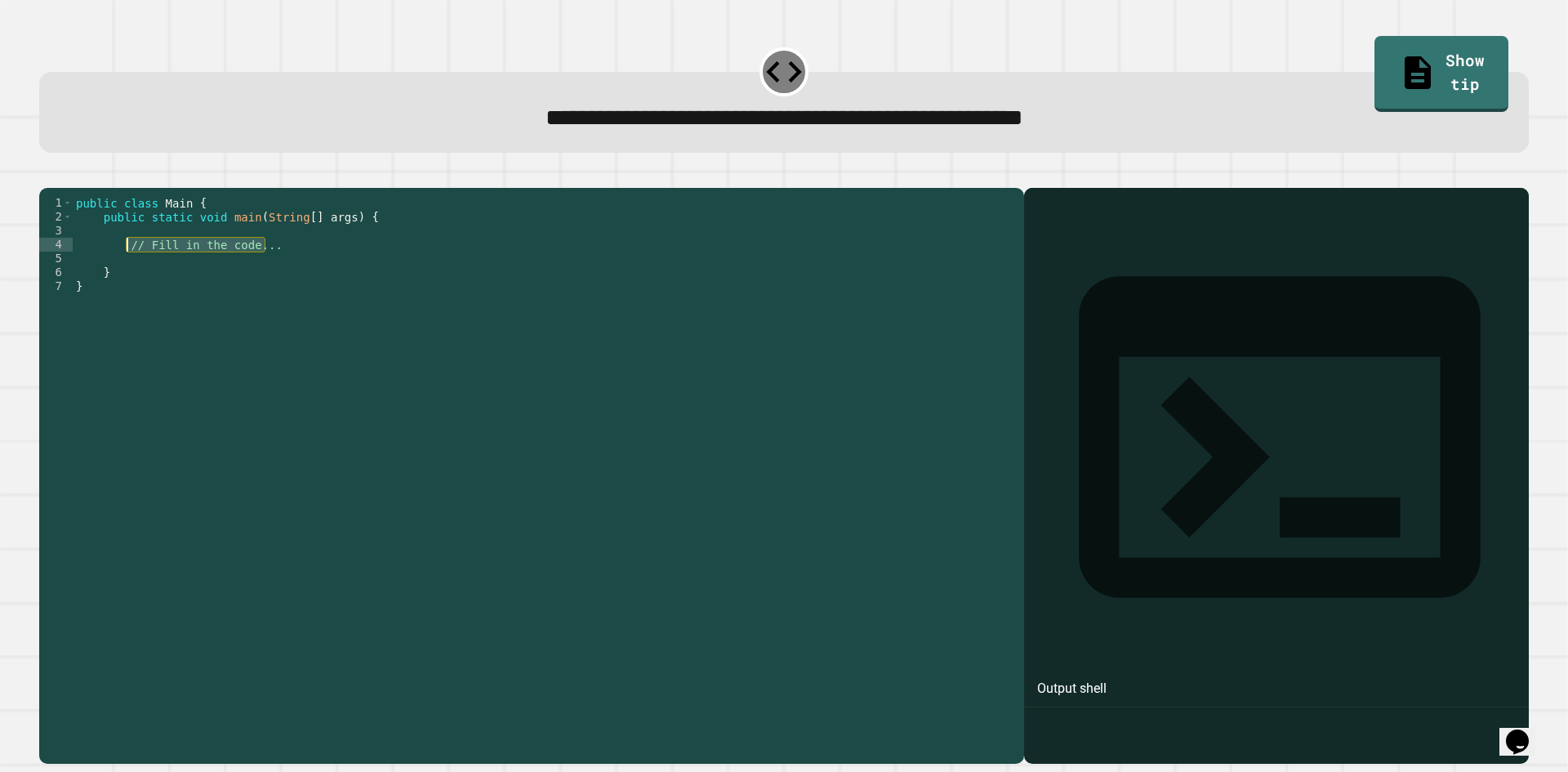
drag, startPoint x: 271, startPoint y: 276, endPoint x: 129, endPoint y: 272, distance: 142.1
click at [129, 272] on div "public class Main { public static void main ( String [ ] args ) { // Fill in th…" at bounding box center [544, 460] width 943 height 528
type textarea "**********"
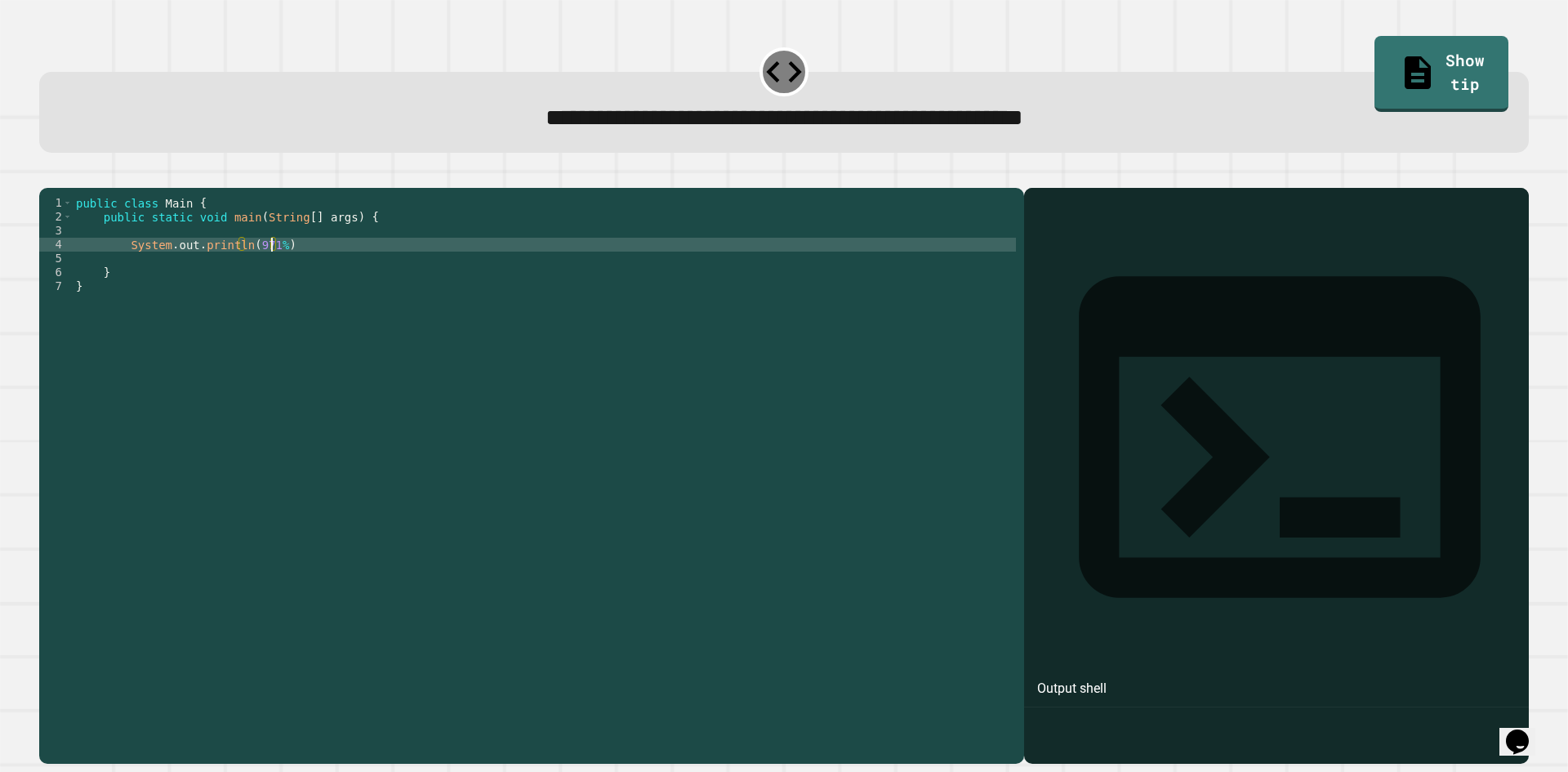
scroll to position [0, 13]
click at [308, 269] on div "public class Main { public static void main ( String [ ] args ) { System . out …" at bounding box center [544, 460] width 943 height 528
type textarea "**********"
click at [47, 175] on button "button" at bounding box center [47, 175] width 0 height 0
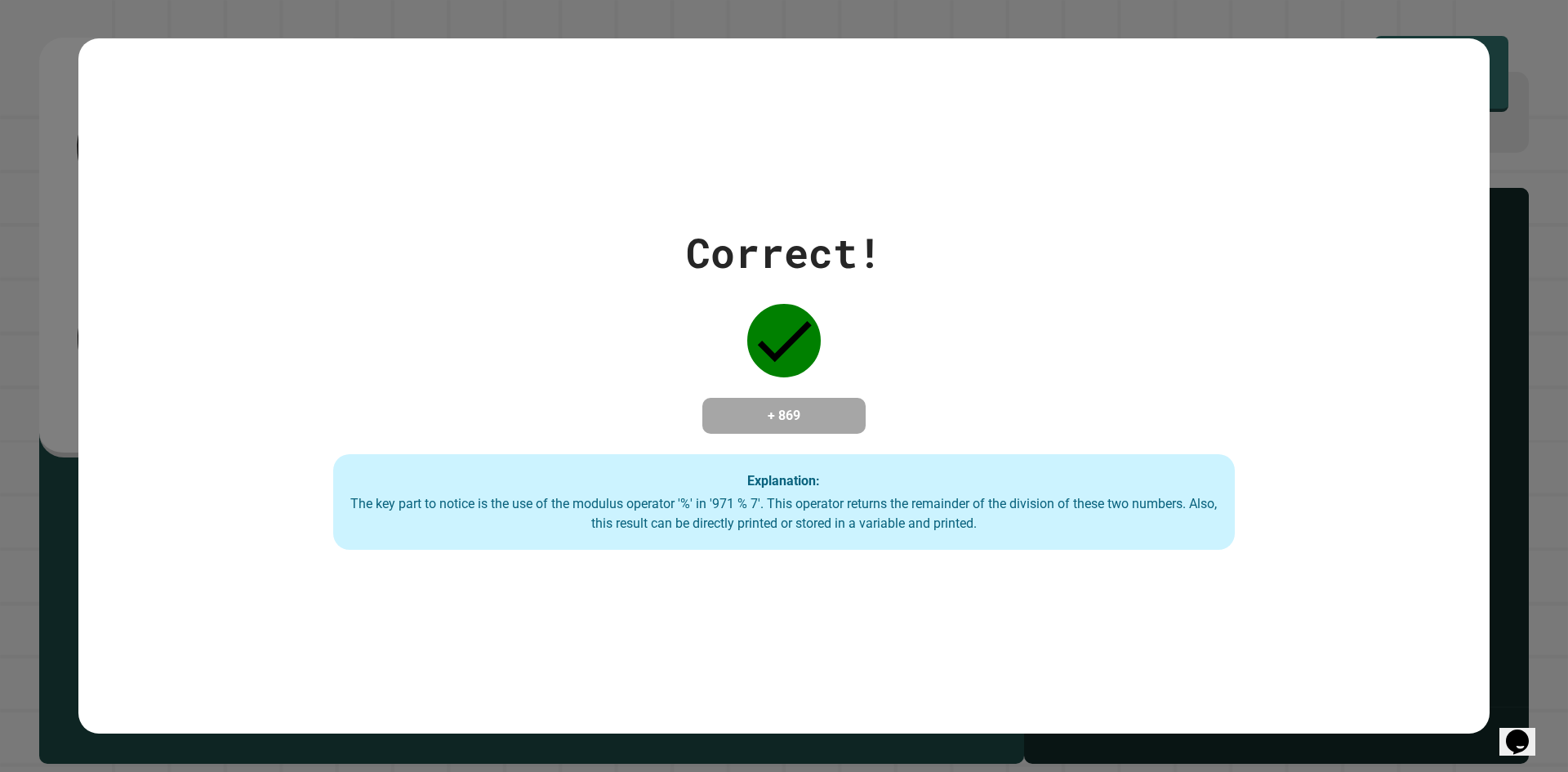
click at [1525, 156] on div "Correct! + 869 Explanation: The key part to notice is the use of the modulus op…" at bounding box center [784, 386] width 1568 height 772
click at [1529, 737] on icon "Opens Chat This icon Opens the chat window." at bounding box center [1517, 741] width 26 height 26
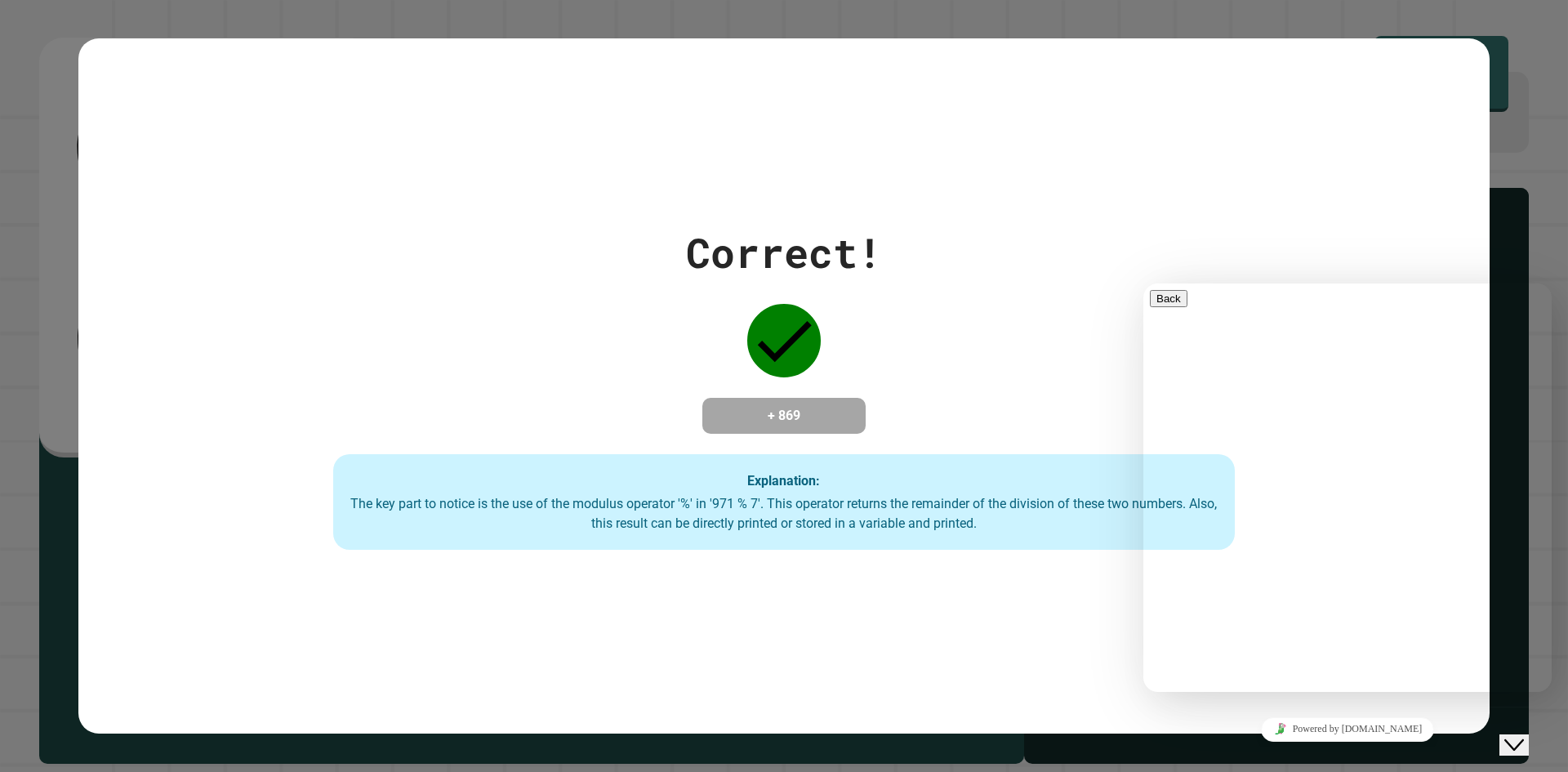
click at [1007, 540] on div "Explanation: The key part to notice is the use of the modulus operator '%' in '…" at bounding box center [784, 502] width 902 height 97
click at [1421, 269] on div "Correct! + 869 Explanation: The key part to notice is the use of the modulus op…" at bounding box center [784, 386] width 1288 height 328
click at [1310, 750] on div "Hi there Chat now! We typically reply in a few minutes" at bounding box center [1347, 750] width 396 height 0
click at [1300, 750] on div "Rate this chat Upload File Insert emoji" at bounding box center [1347, 774] width 396 height 50
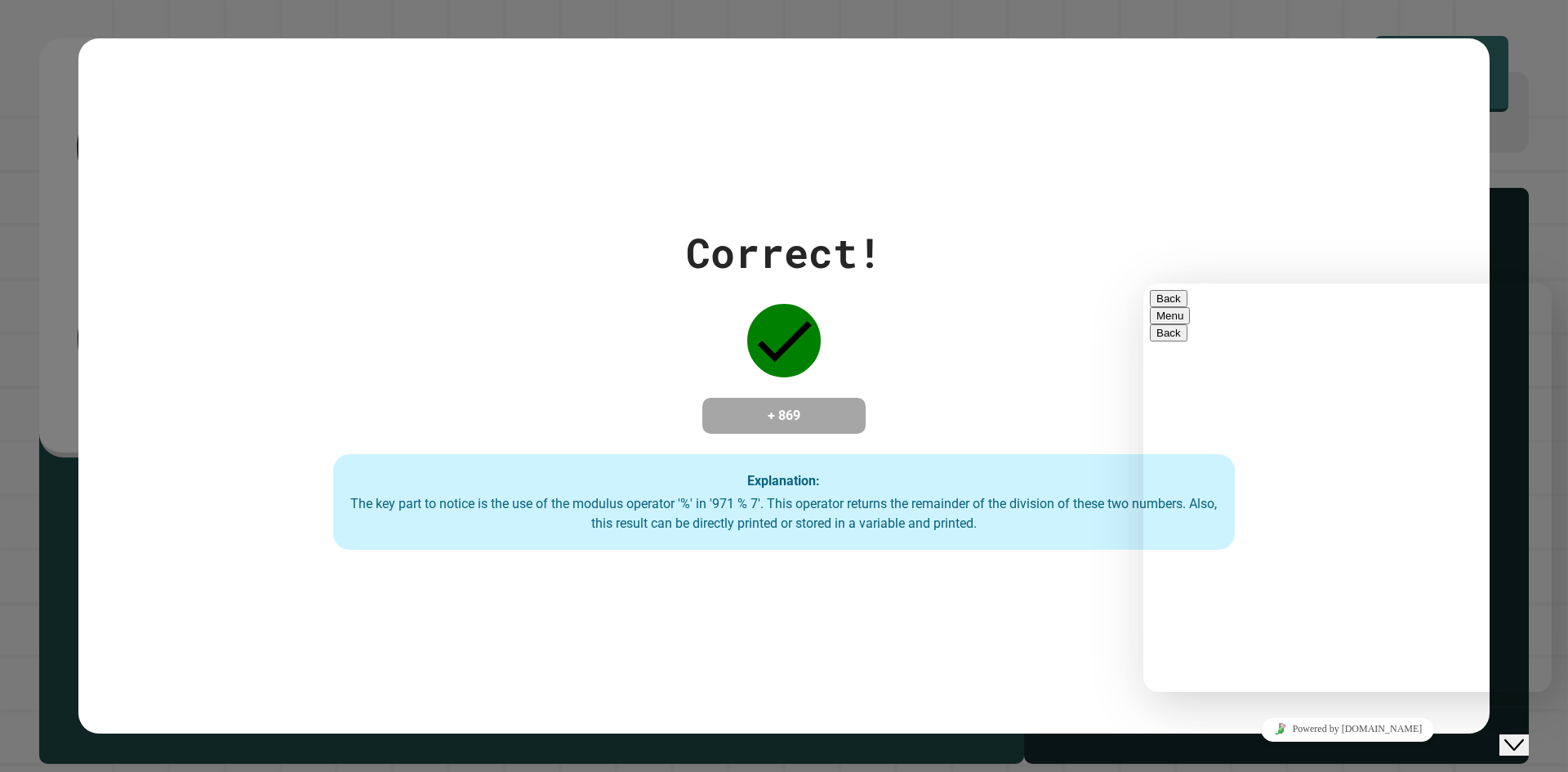
click at [1265, 750] on textarea at bounding box center [1213, 756] width 127 height 13
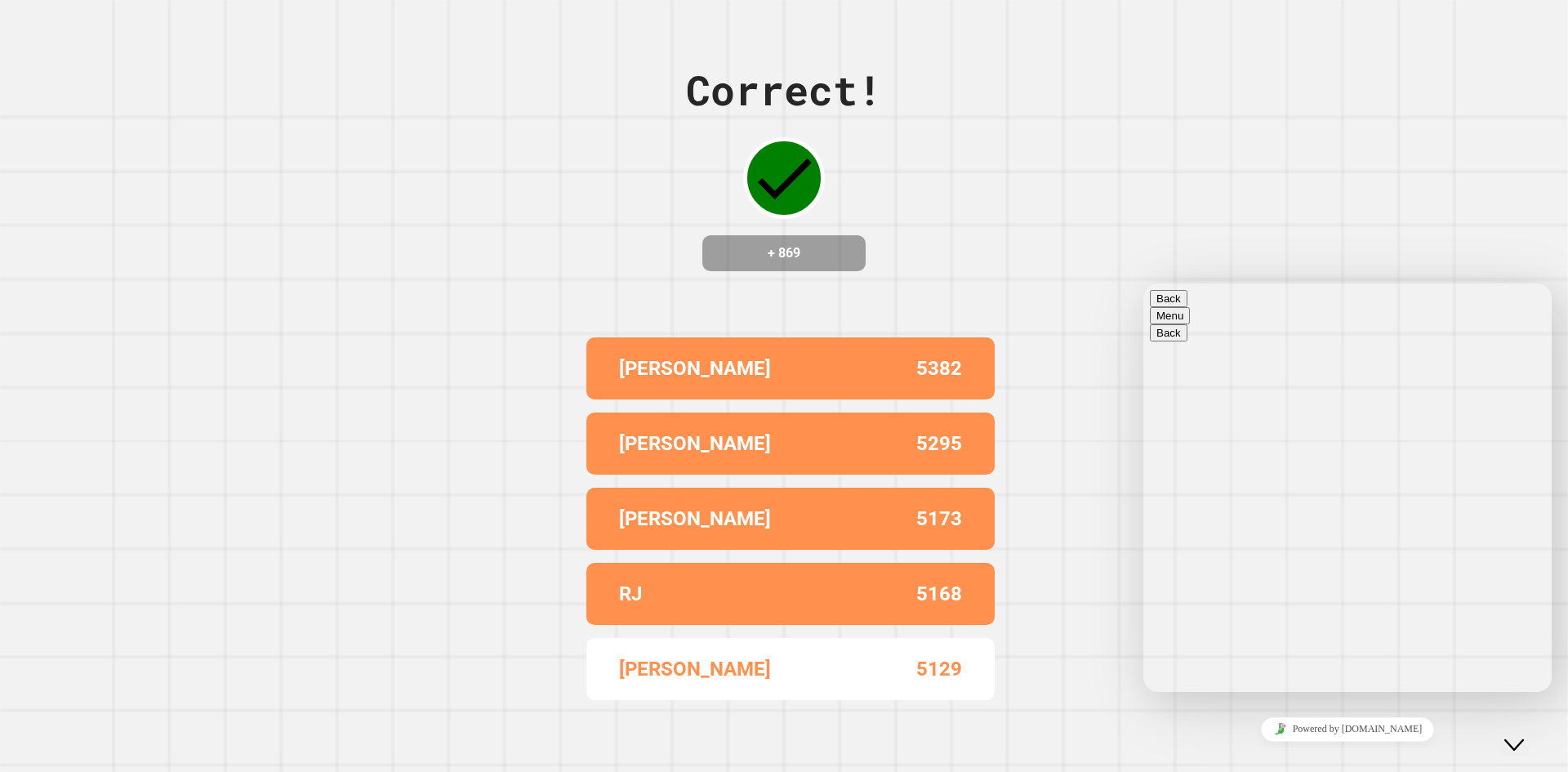
type textarea "*******"
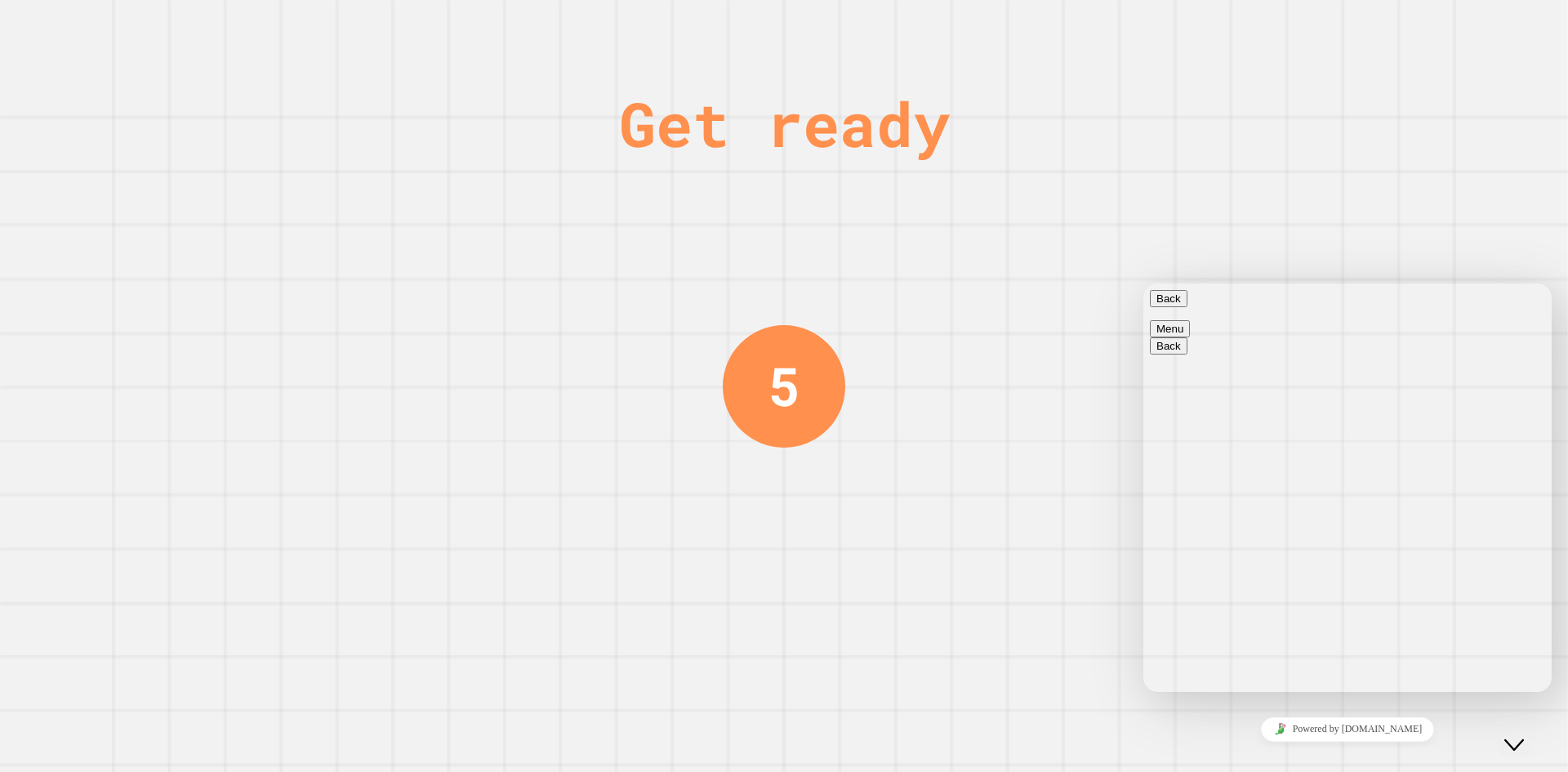
click at [1524, 735] on icon "Close Chat This icon closes the chat window." at bounding box center [1515, 745] width 20 height 20
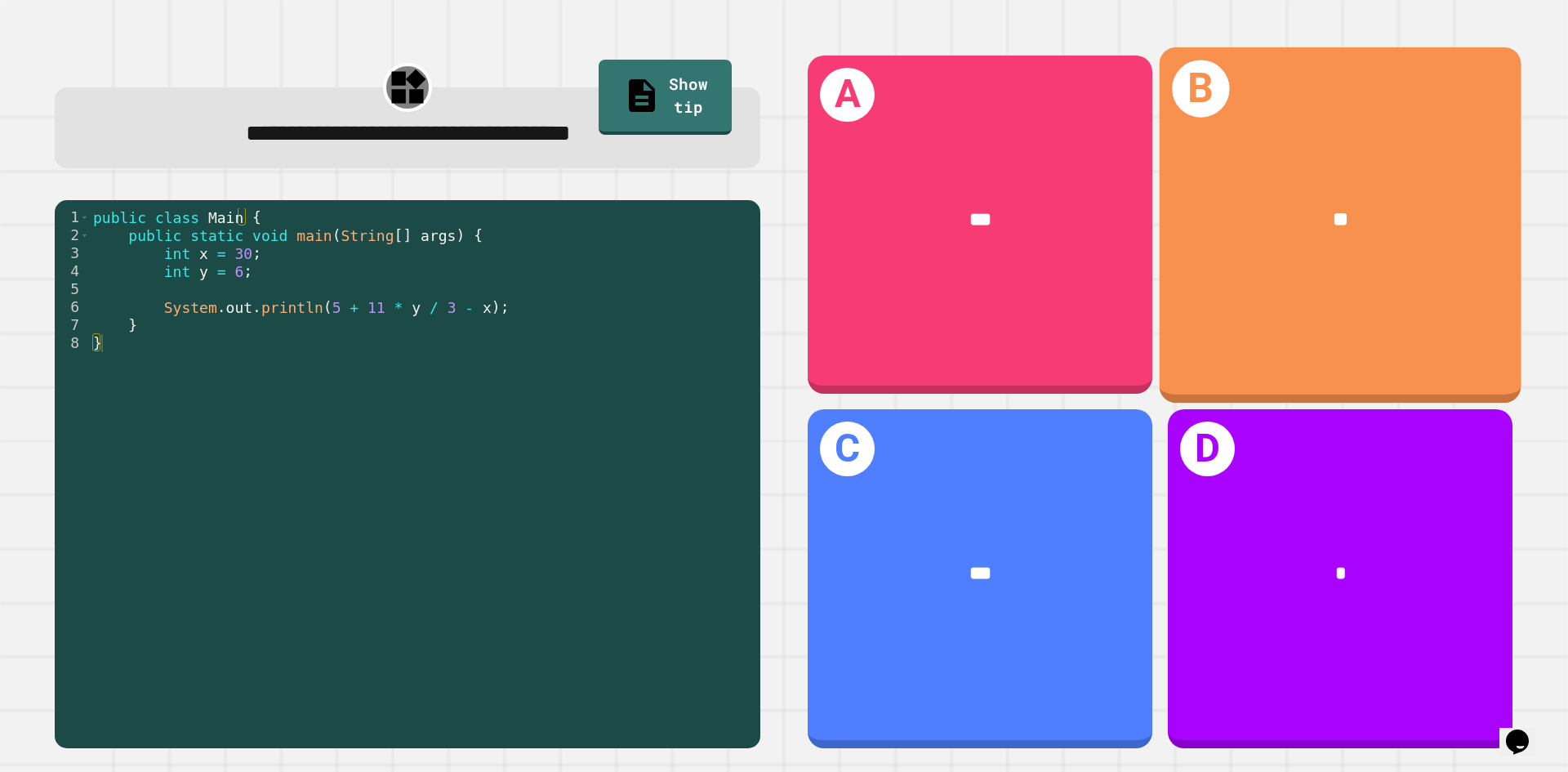
click at [1212, 229] on div "**" at bounding box center [1341, 220] width 281 height 30
